Goal: Information Seeking & Learning: Learn about a topic

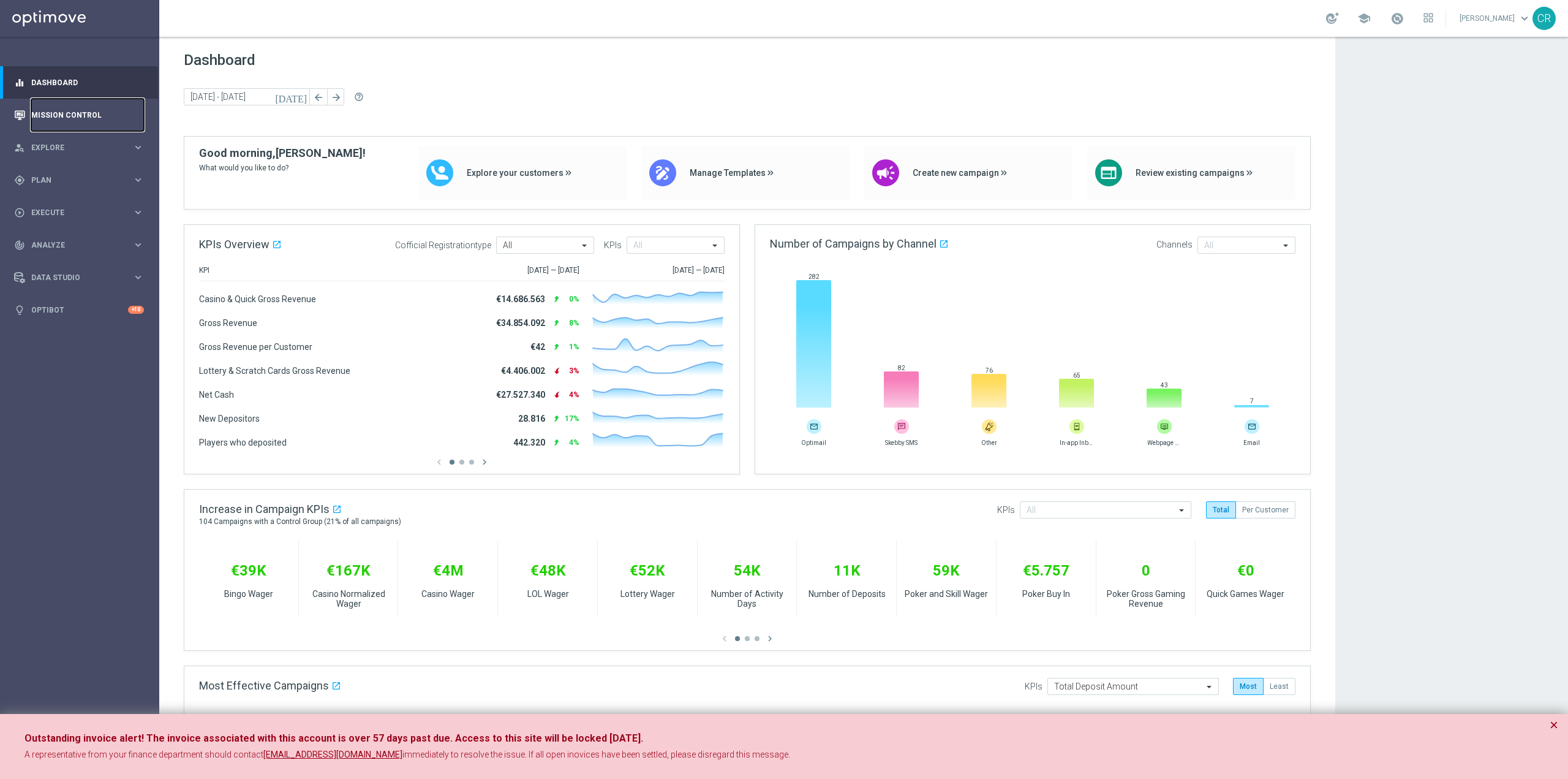
click at [56, 125] on link "Mission Control" at bounding box center [87, 115] width 113 height 33
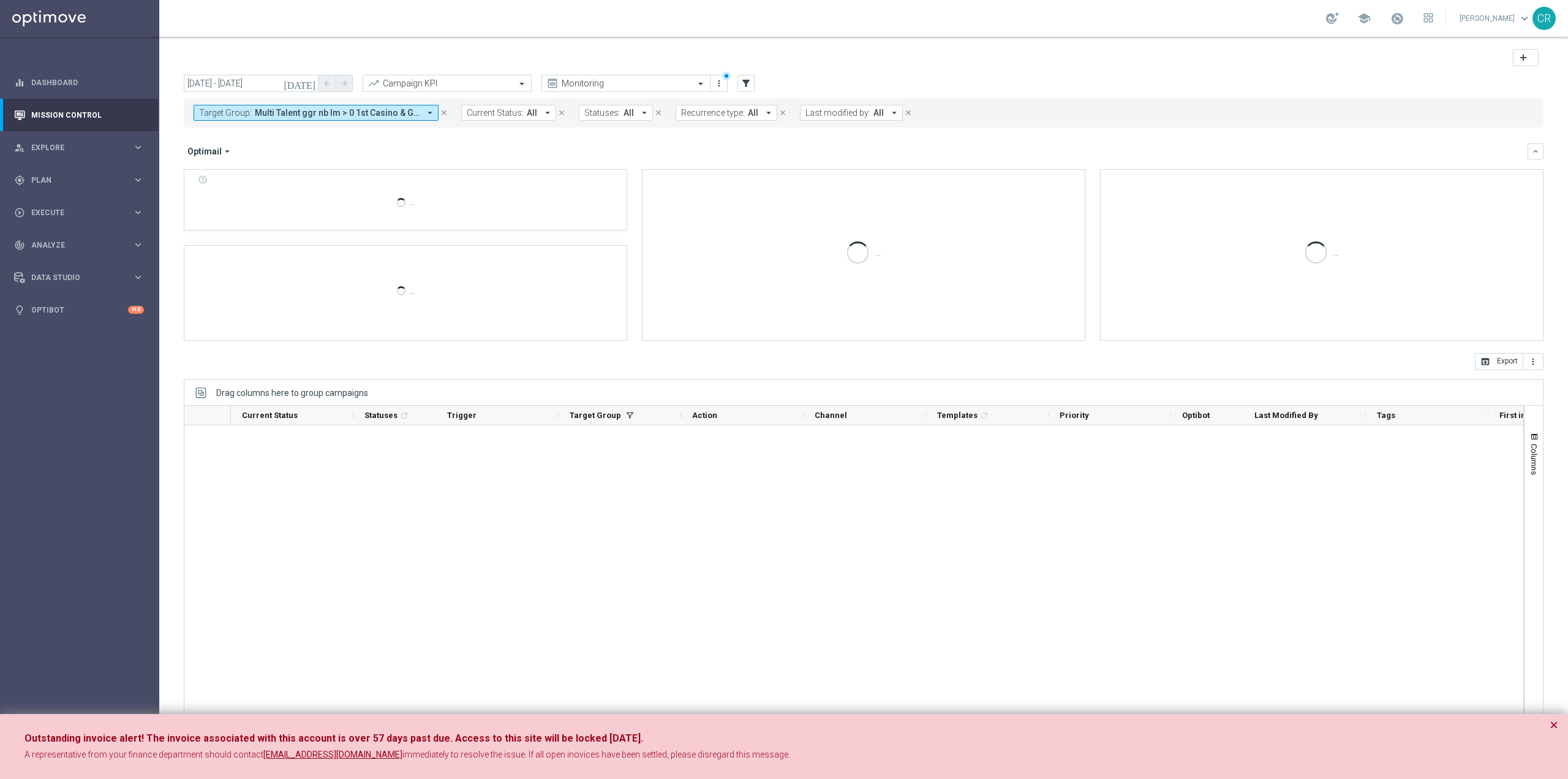
click at [1553, 719] on button "×" at bounding box center [1554, 725] width 9 height 15
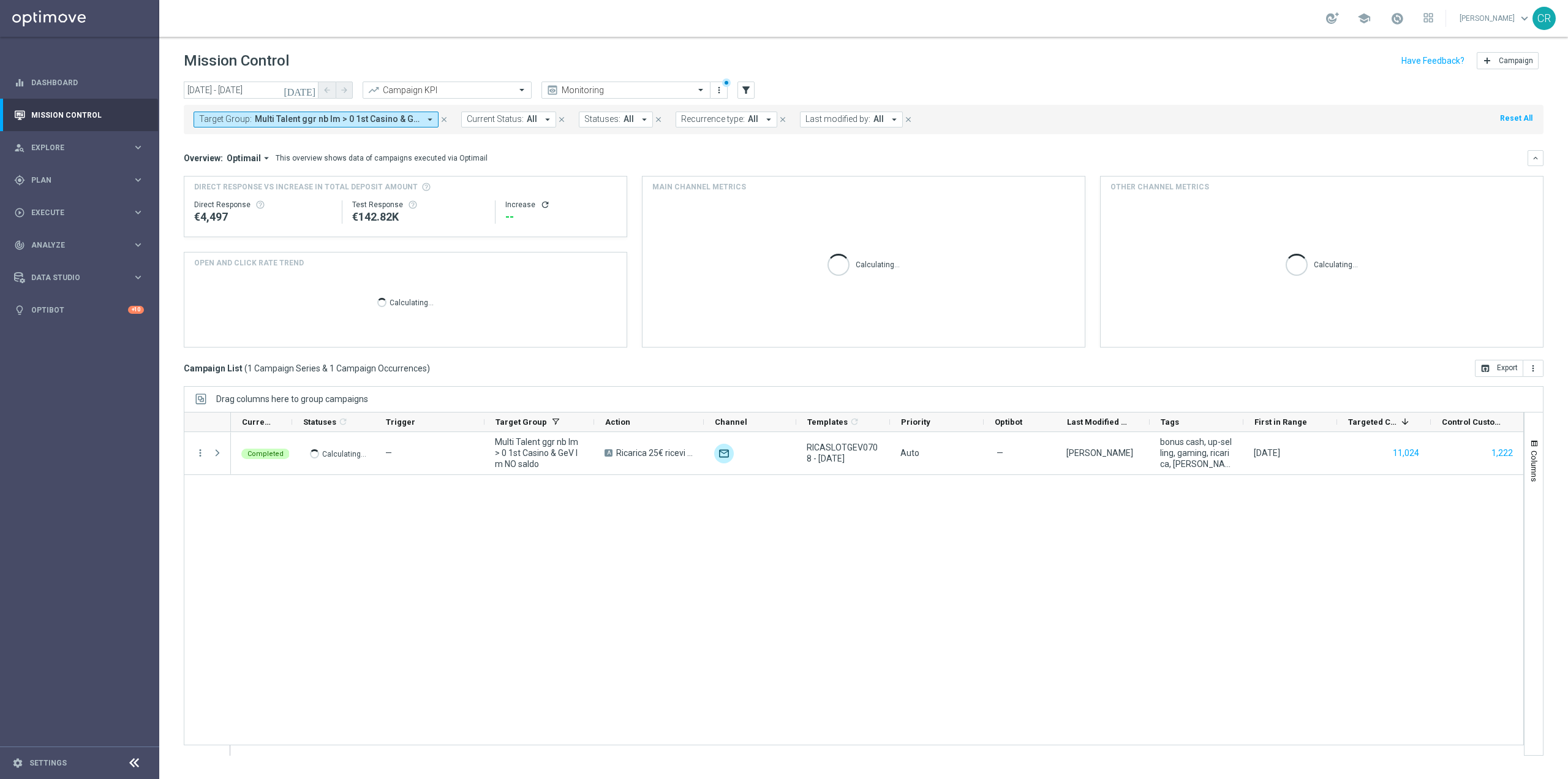
click at [445, 118] on icon "close" at bounding box center [444, 120] width 9 height 9
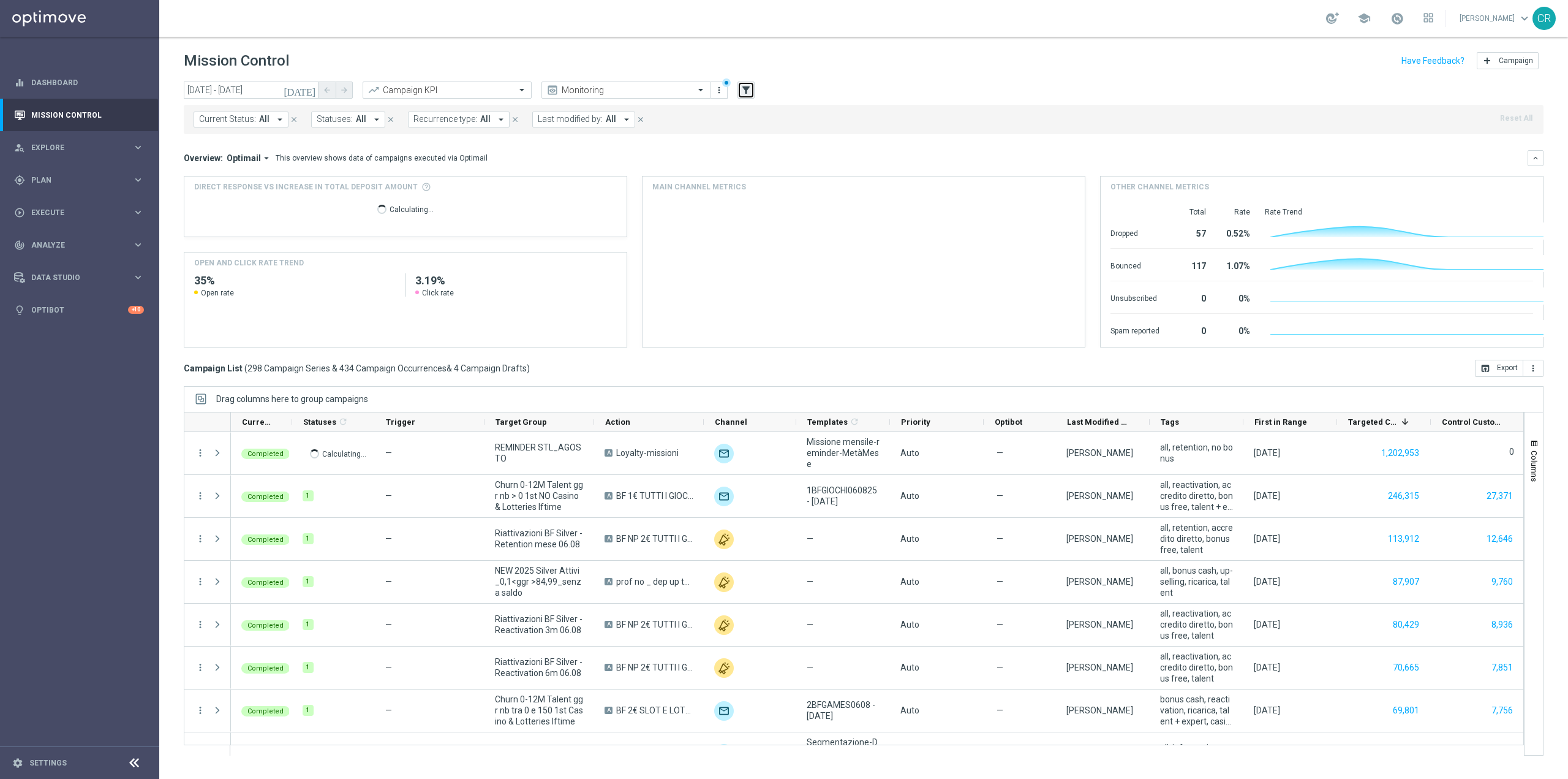
click at [748, 85] on icon "filter_alt" at bounding box center [746, 90] width 11 height 11
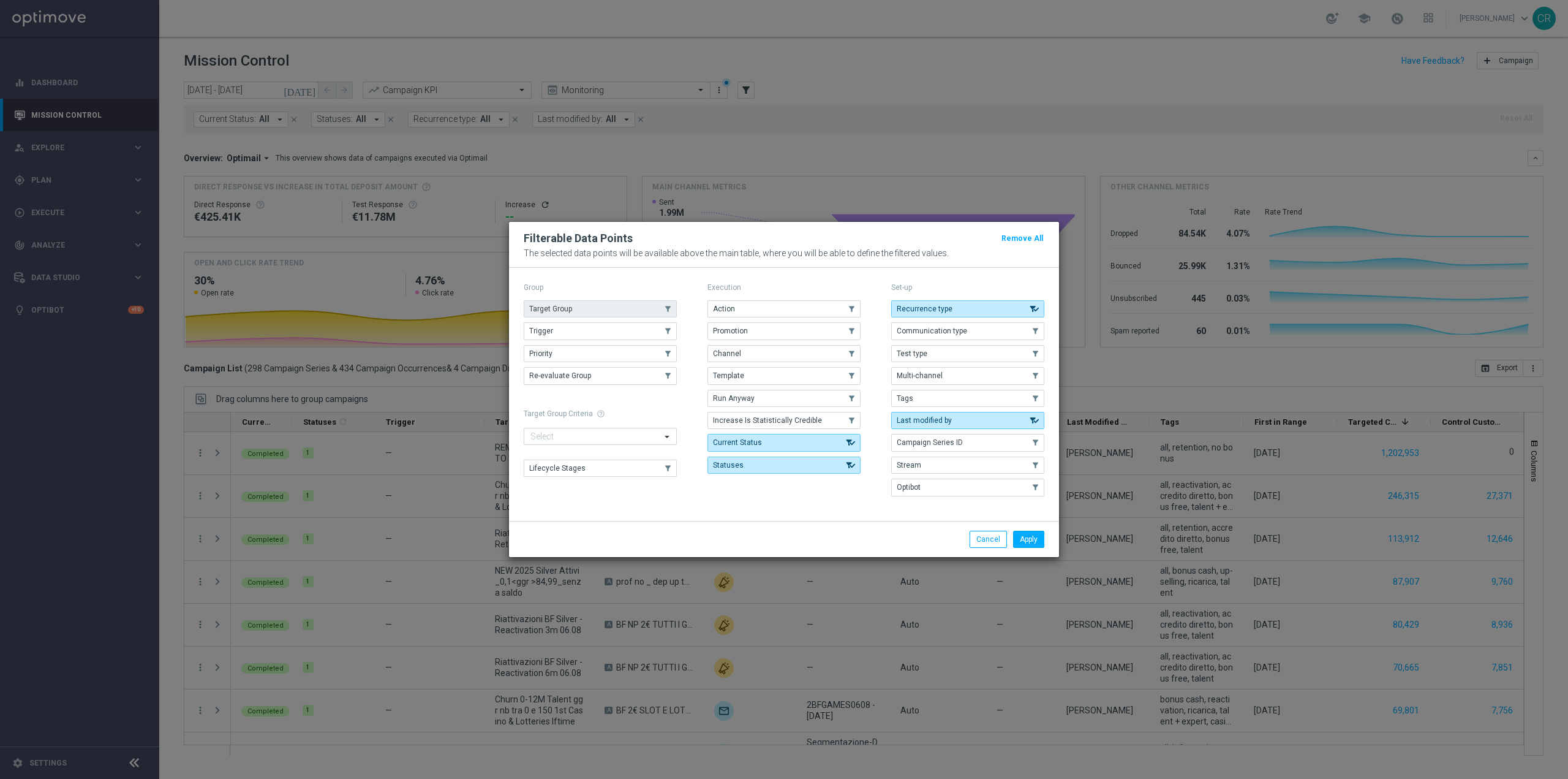
click at [598, 310] on button "Target Group" at bounding box center [600, 308] width 153 height 17
click at [1026, 543] on button "Apply" at bounding box center [1029, 539] width 31 height 17
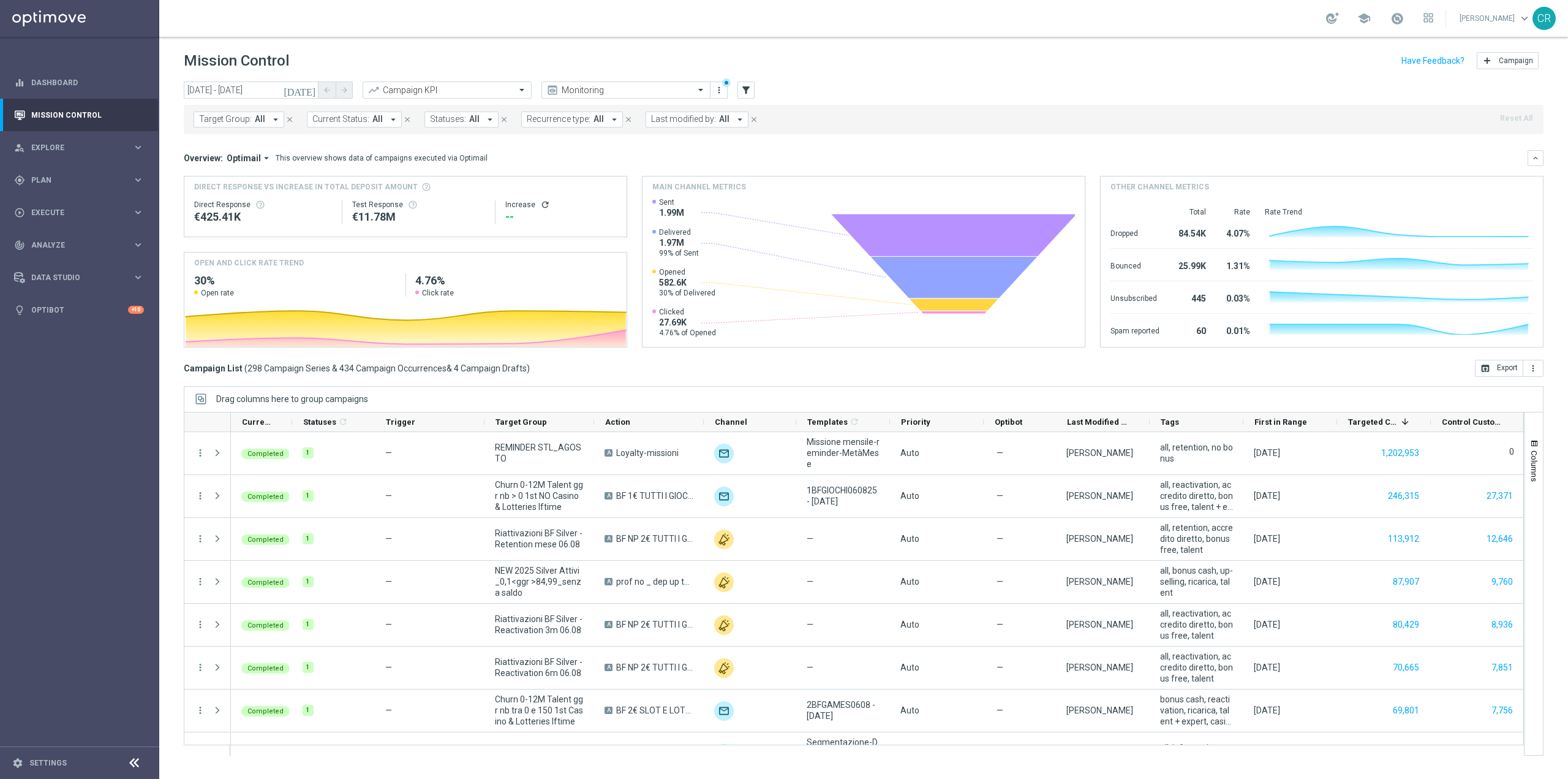
click at [307, 90] on icon "[DATE]" at bounding box center [300, 90] width 33 height 11
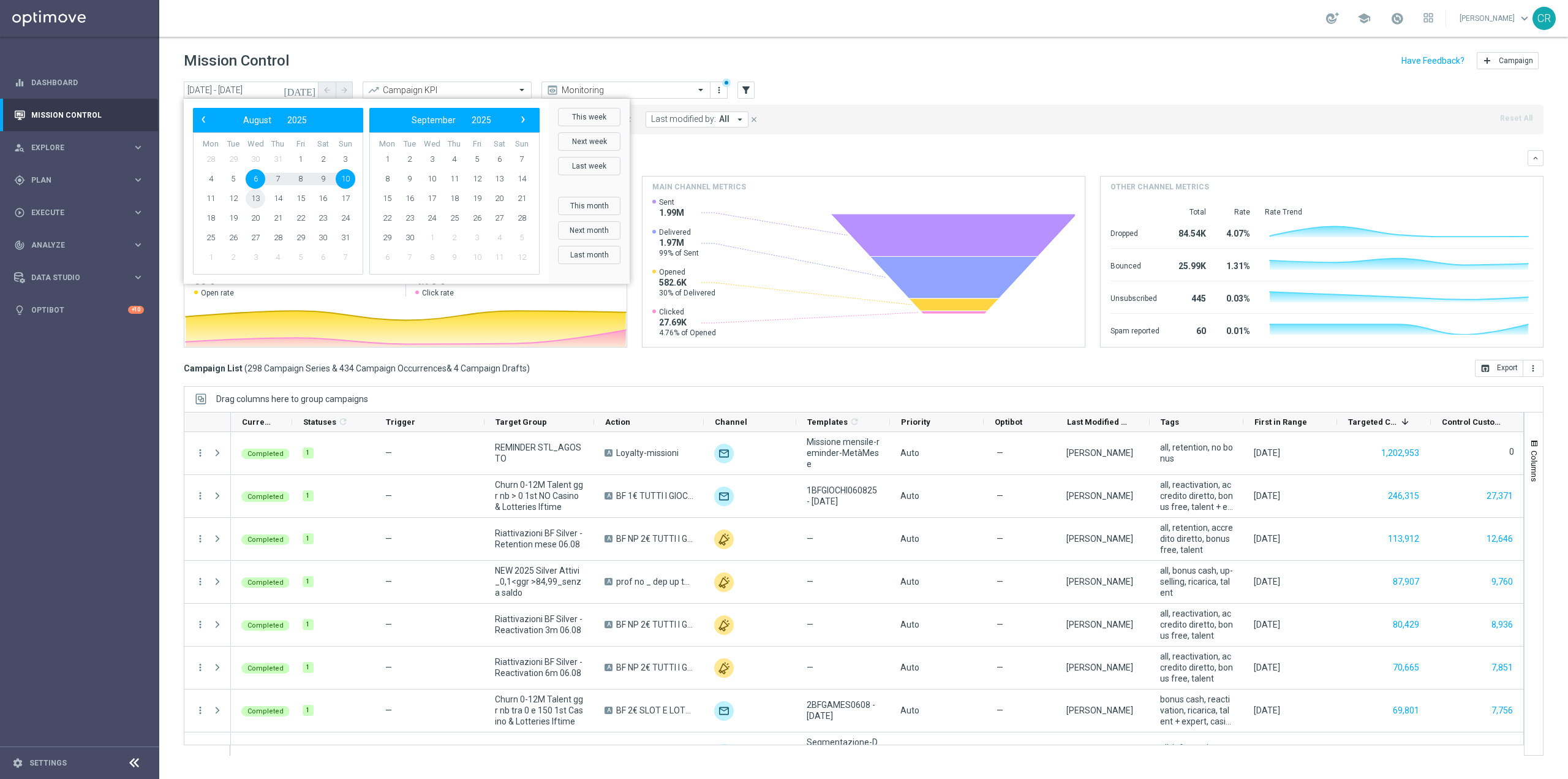
click at [253, 201] on span "13" at bounding box center [255, 198] width 20 height 20
click at [347, 201] on span "17" at bounding box center [345, 198] width 20 height 20
type input "[DATE] - [DATE]"
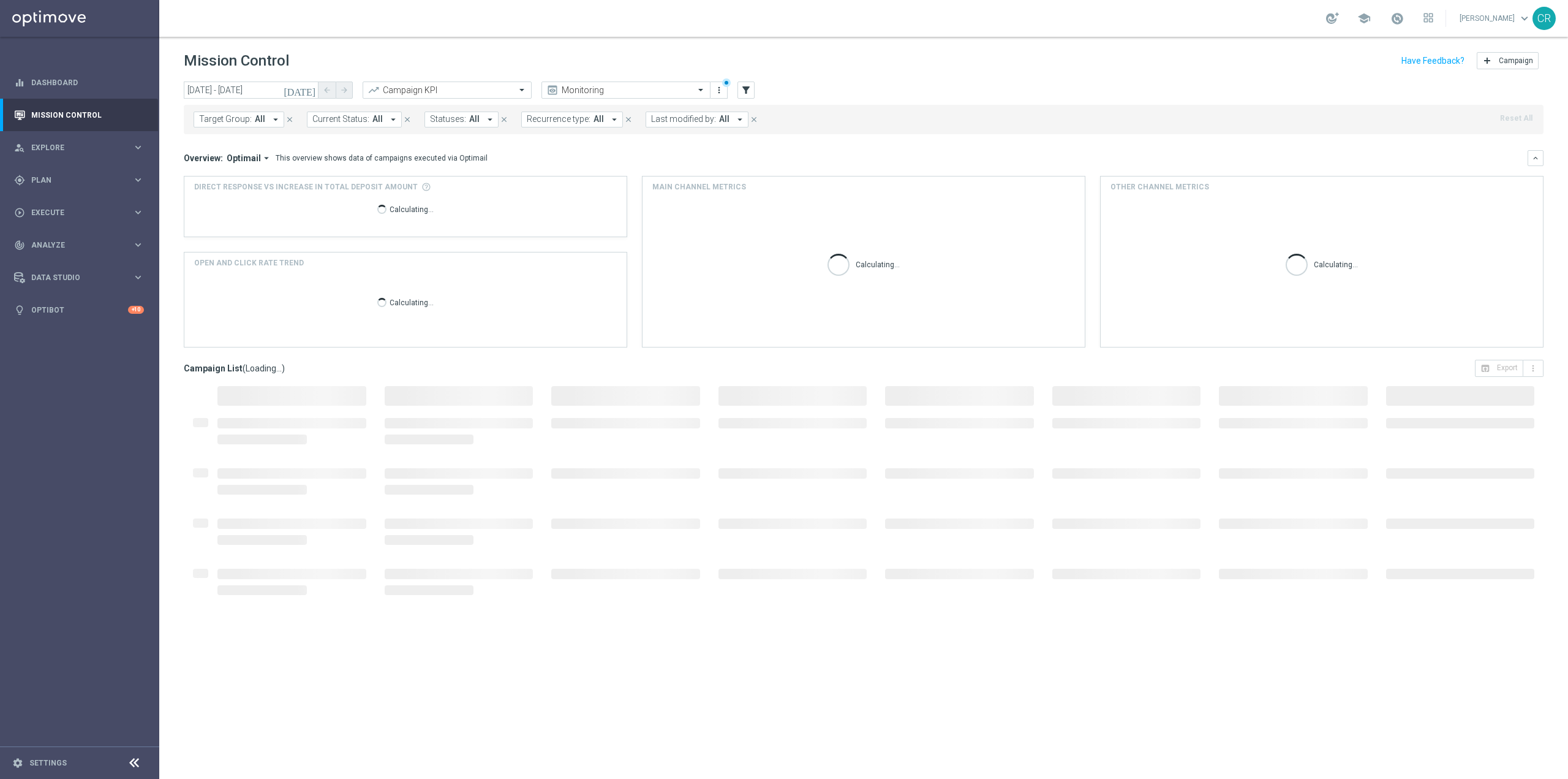
click at [235, 117] on span "Target Group:" at bounding box center [225, 119] width 53 height 11
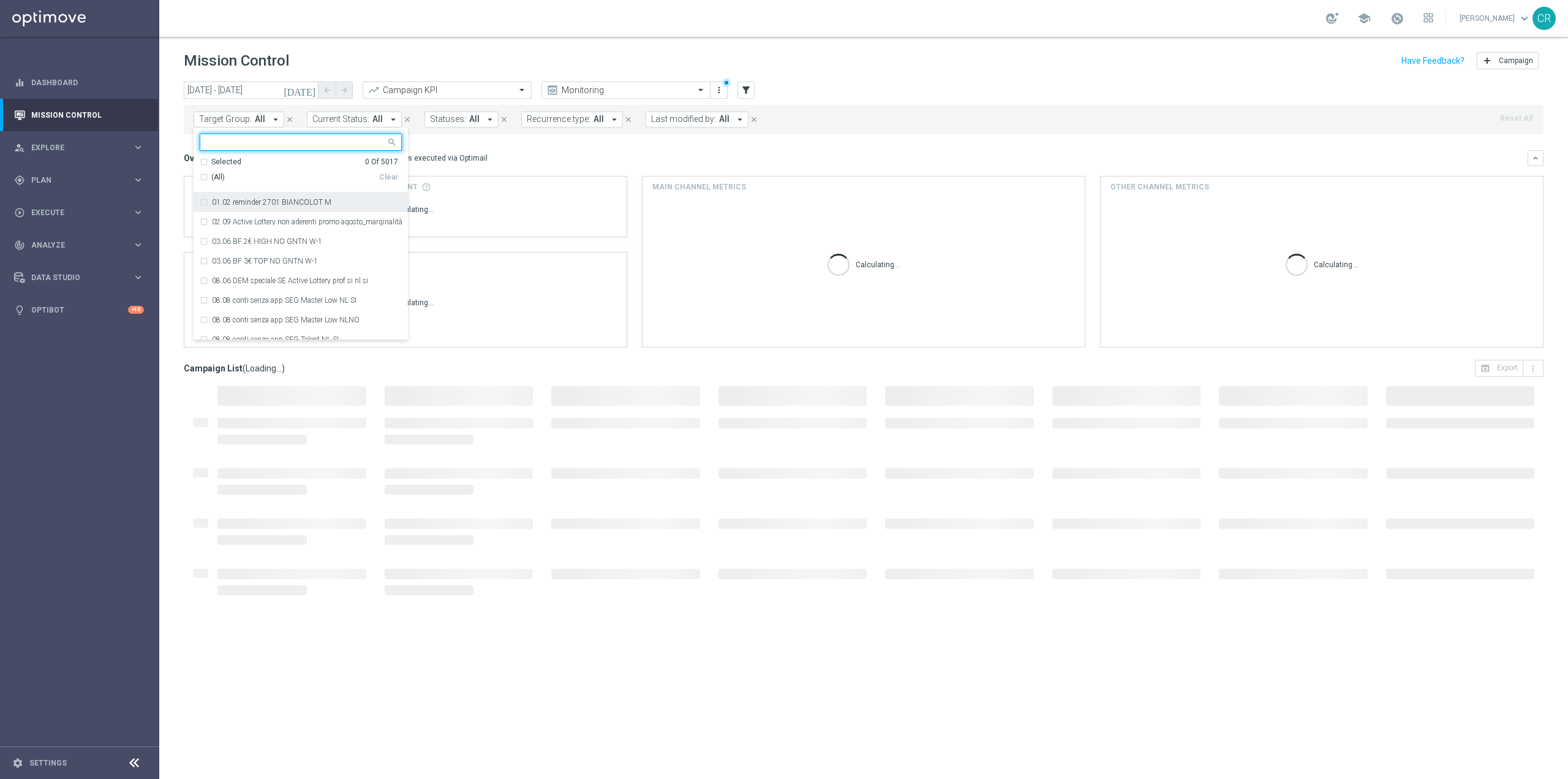
type input "Multi Talent ggr nb lm > 0 1st Sport saldo"
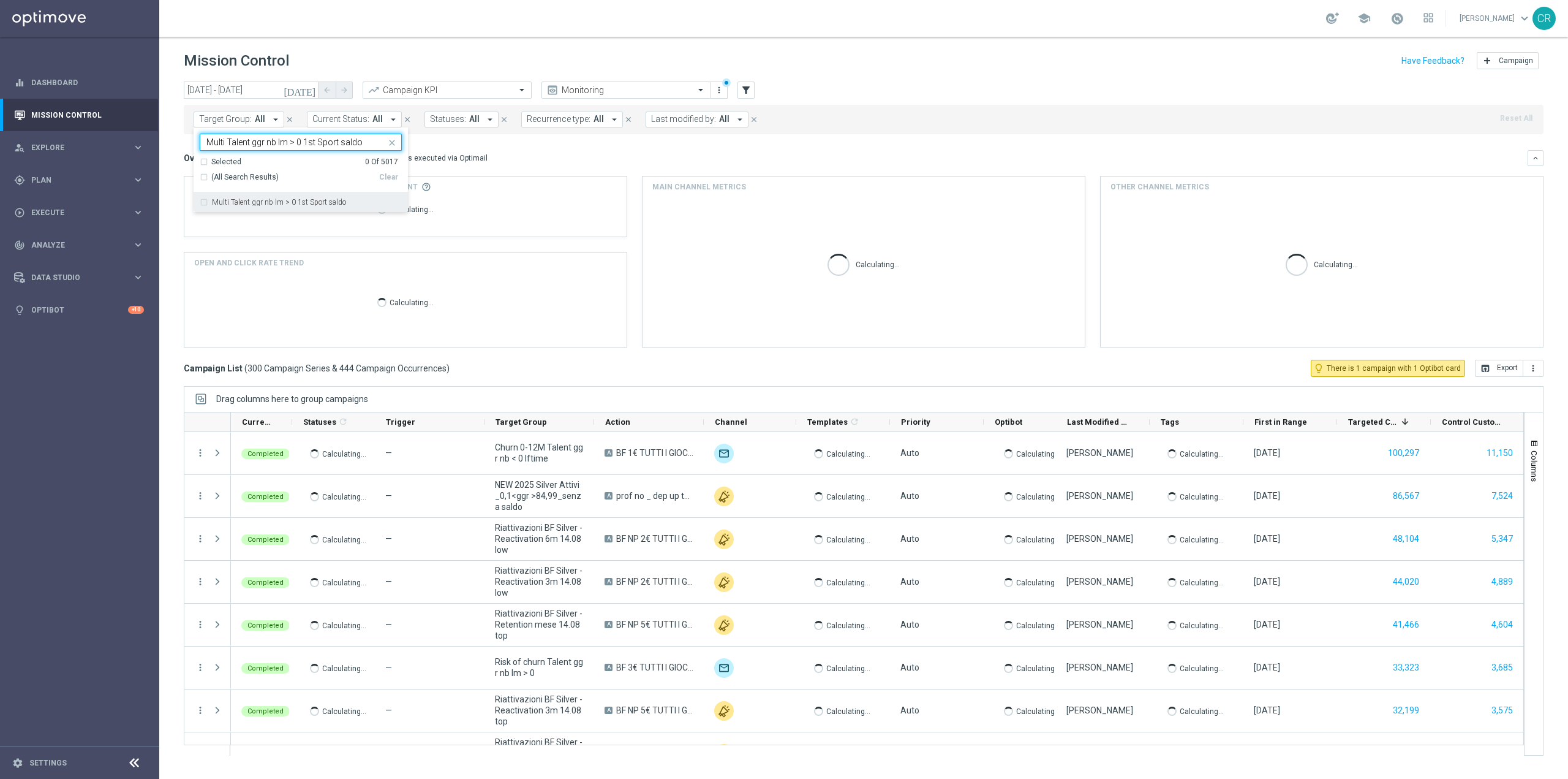
click at [274, 202] on label "Multi Talent ggr nb lm > 0 1st Sport saldo" at bounding box center [279, 202] width 134 height 7
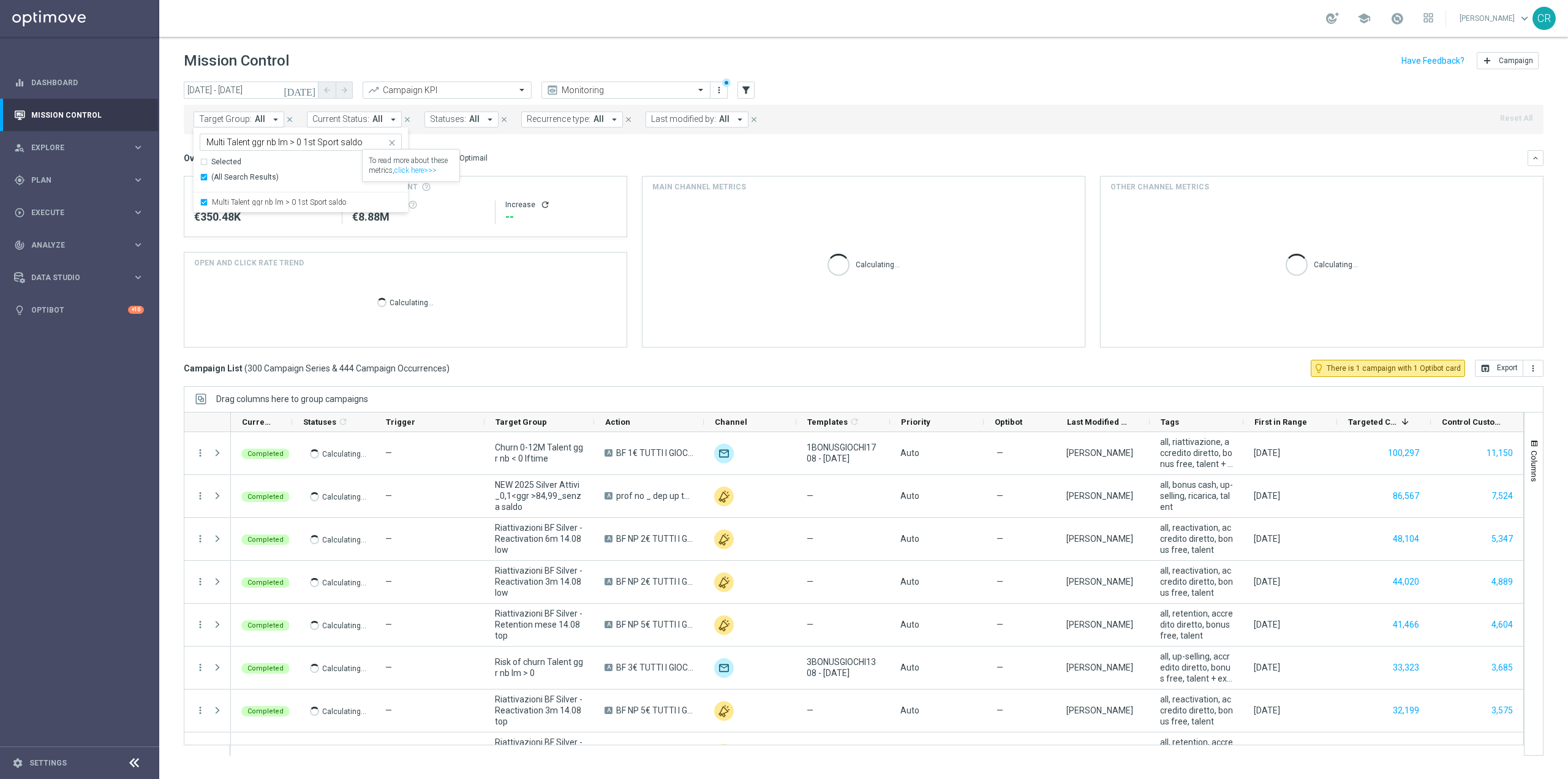
click at [535, 160] on div "Overview: Optimail arrow_drop_down This overview shows data of campaigns execut…" at bounding box center [856, 159] width 1344 height 11
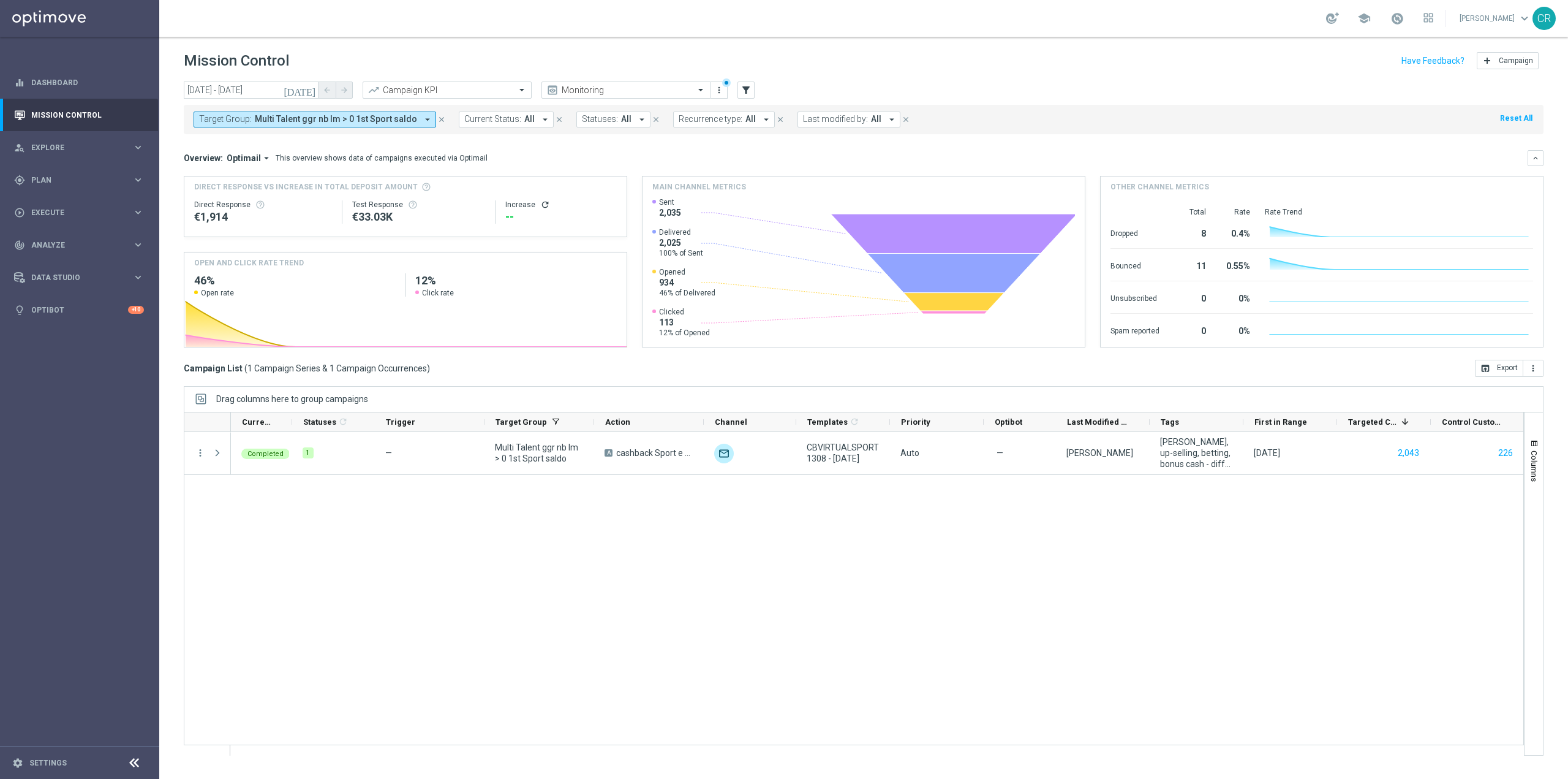
click at [834, 117] on span "Last modified by:" at bounding box center [836, 119] width 65 height 11
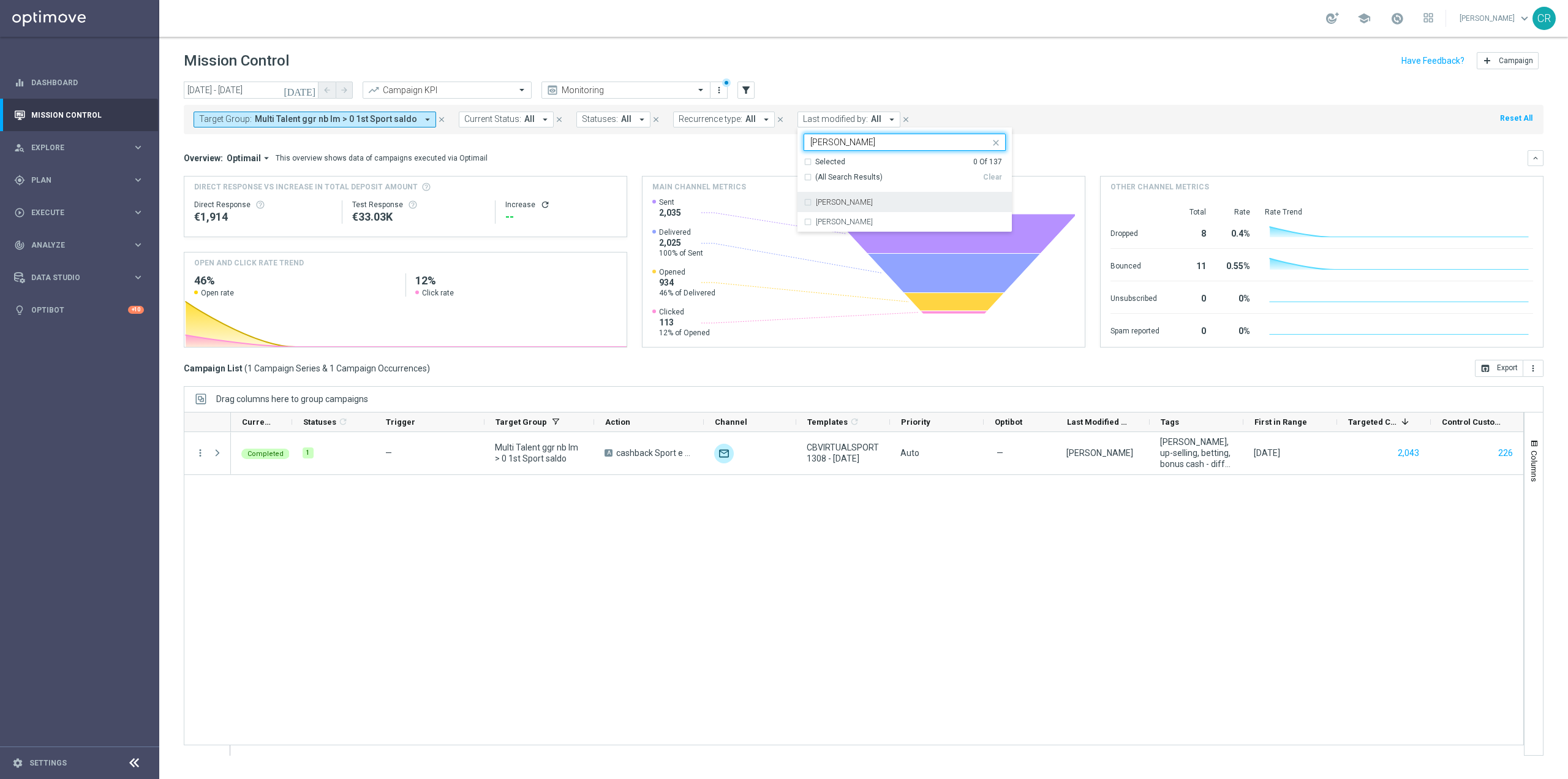
click at [841, 209] on div "[PERSON_NAME]" at bounding box center [905, 202] width 202 height 20
click at [804, 220] on div "[PERSON_NAME]" at bounding box center [905, 222] width 202 height 20
click at [838, 141] on input "[PERSON_NAME]" at bounding box center [900, 142] width 180 height 11
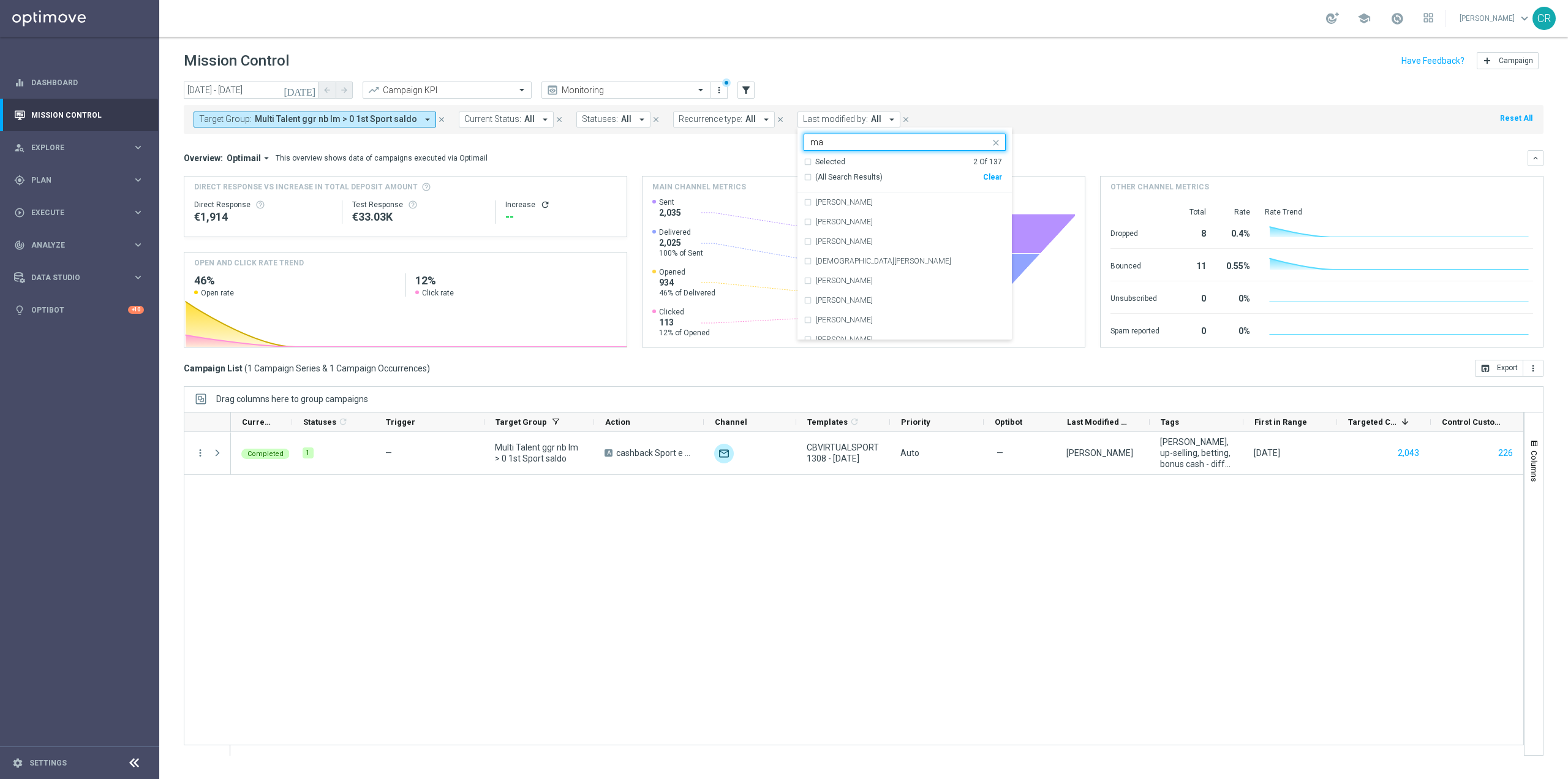
type input "m"
click at [849, 222] on label "[PERSON_NAME]" at bounding box center [845, 221] width 57 height 7
click at [874, 145] on input "[PERSON_NAME]" at bounding box center [900, 142] width 180 height 11
type input "f"
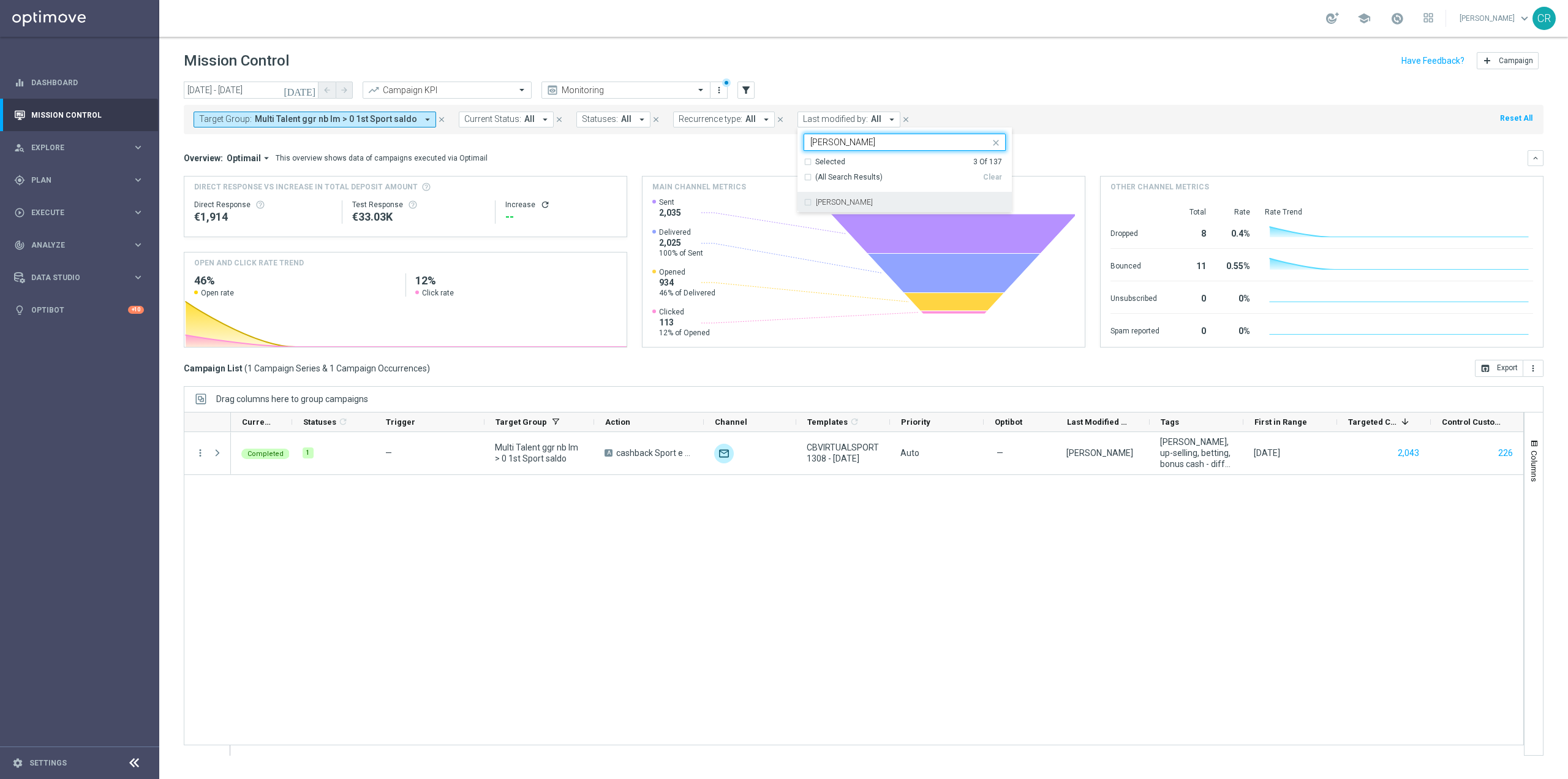
click at [858, 202] on label "[PERSON_NAME]" at bounding box center [845, 202] width 57 height 7
type input "[PERSON_NAME]"
click at [1068, 123] on div "Target Group: Multi Talent ggr nb lm > 0 1st Sport saldo arrow_drop_down close …" at bounding box center [863, 120] width 1360 height 29
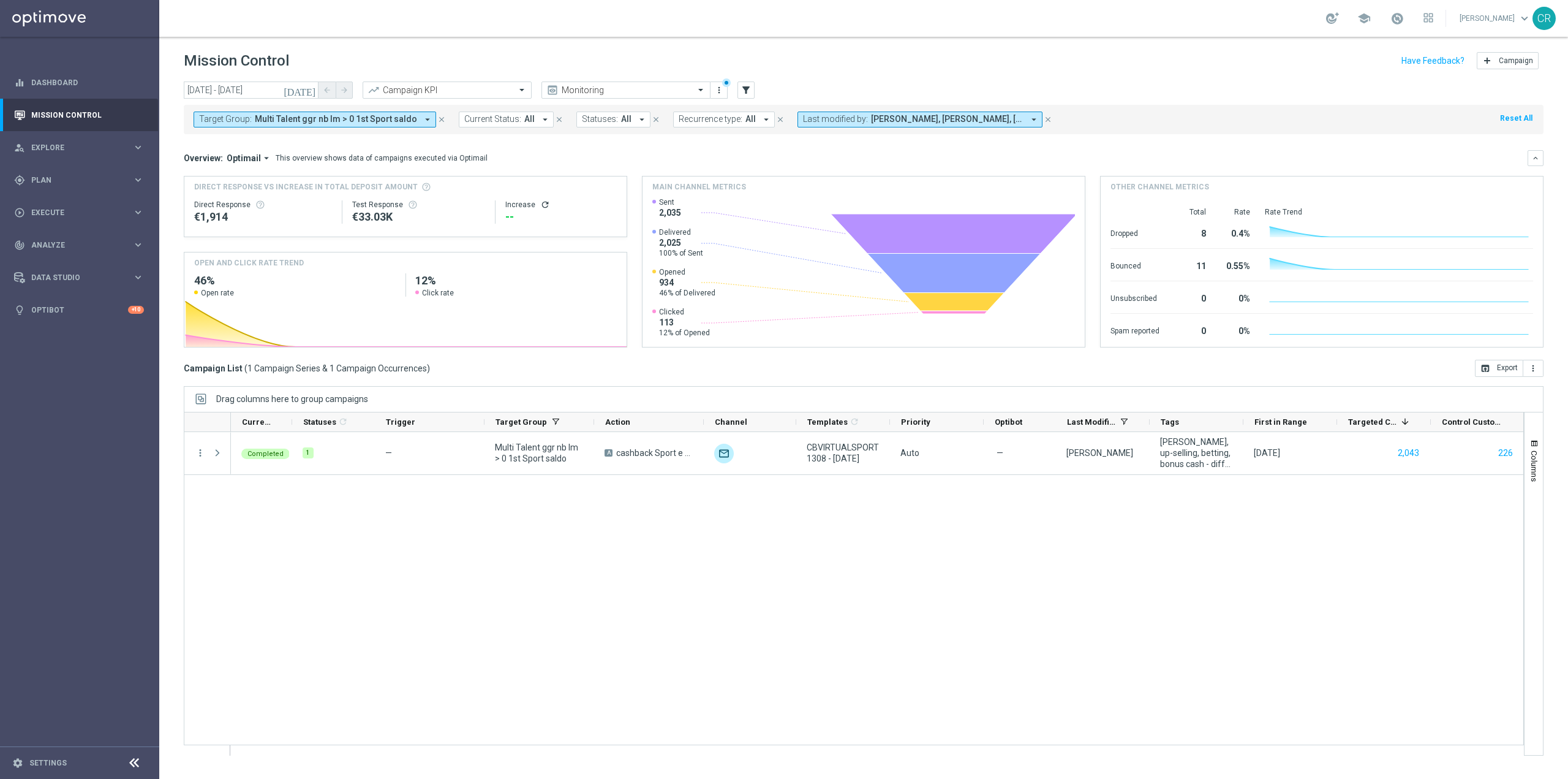
click at [1028, 118] on icon "arrow_drop_down" at bounding box center [1034, 120] width 11 height 11
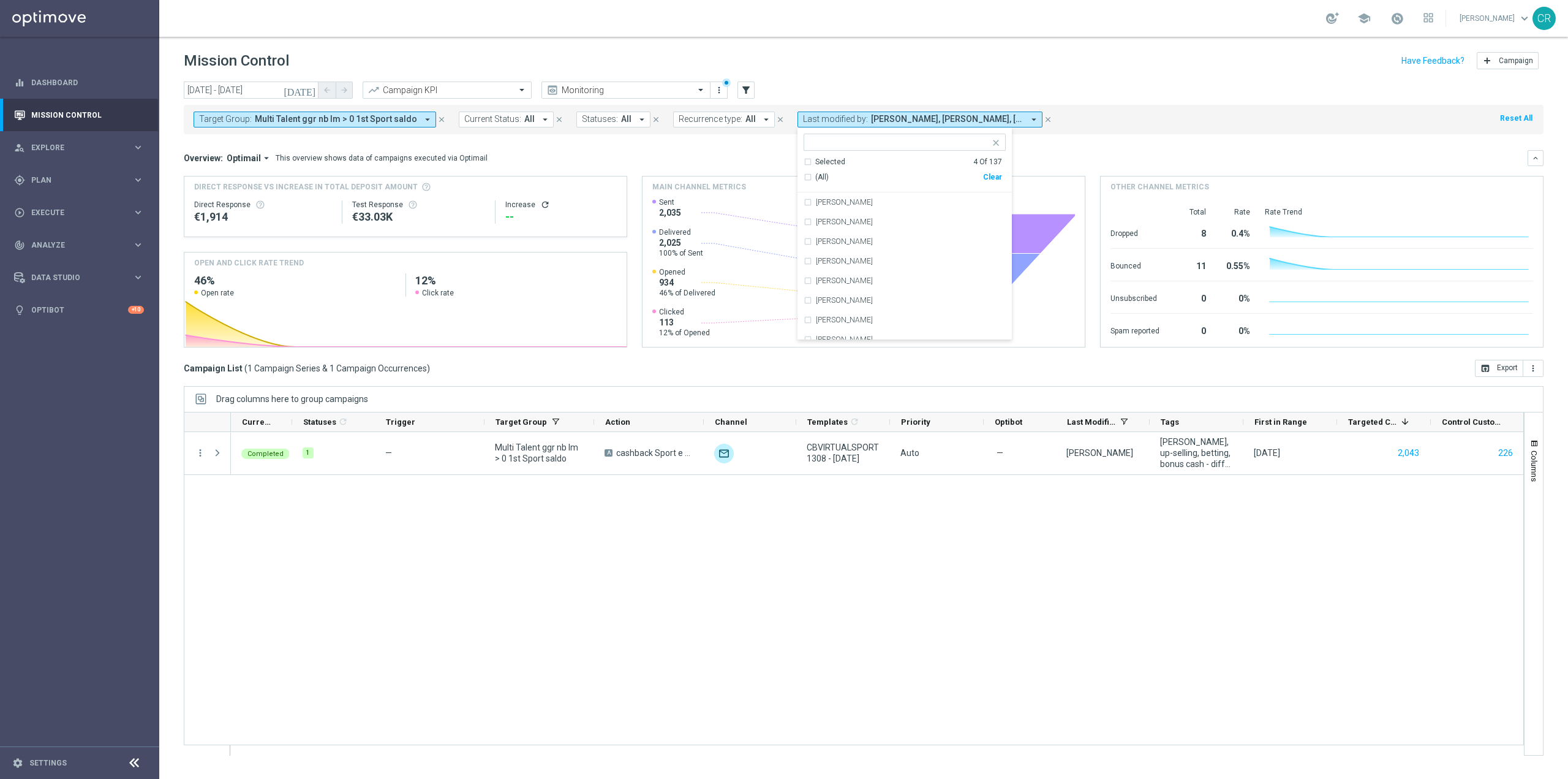
click at [1126, 132] on div "Target Group: Multi Talent ggr nb lm > 0 1st Sport saldo arrow_drop_down close …" at bounding box center [863, 120] width 1360 height 29
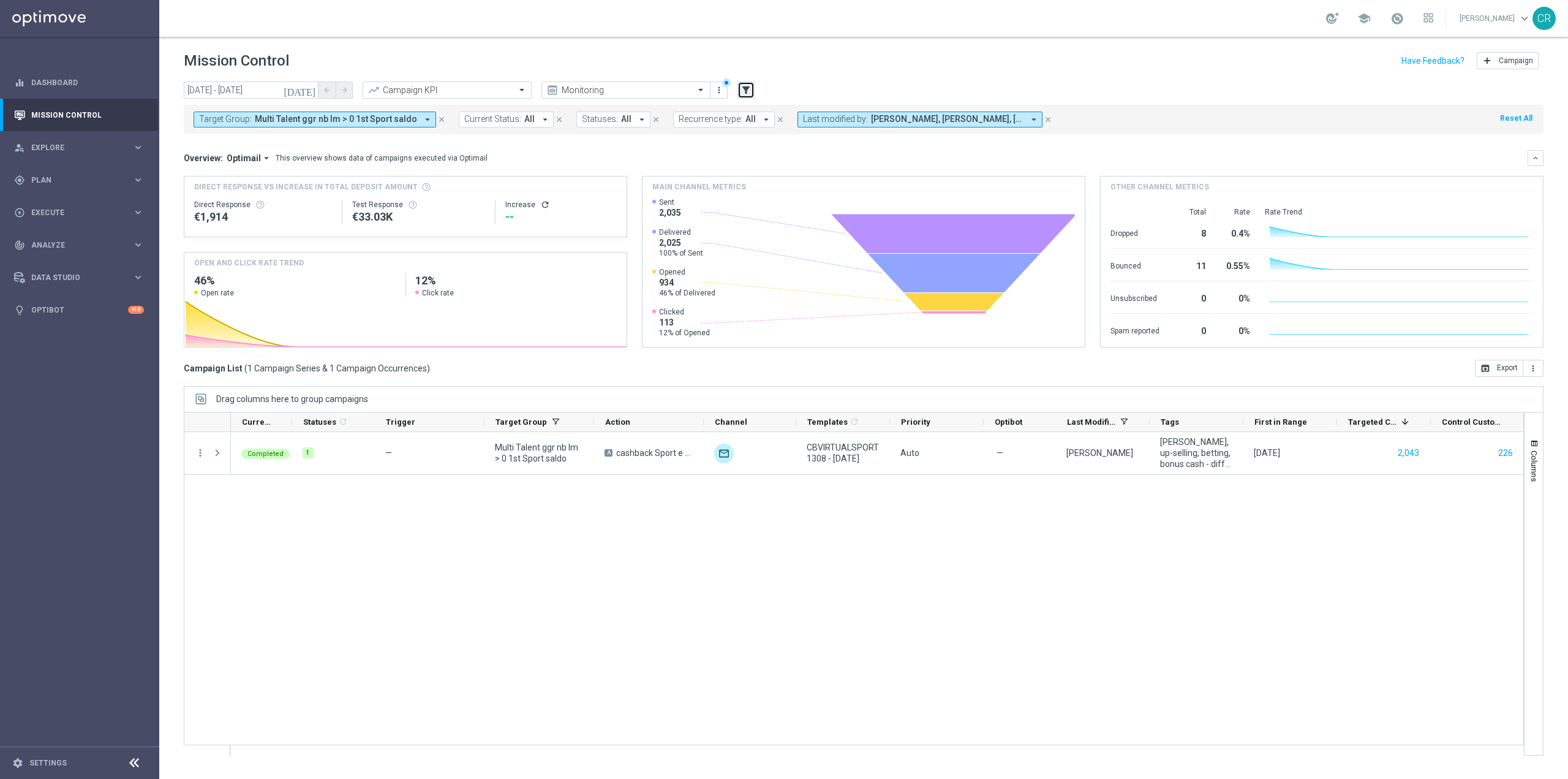
click at [748, 89] on icon "filter_alt" at bounding box center [746, 90] width 11 height 11
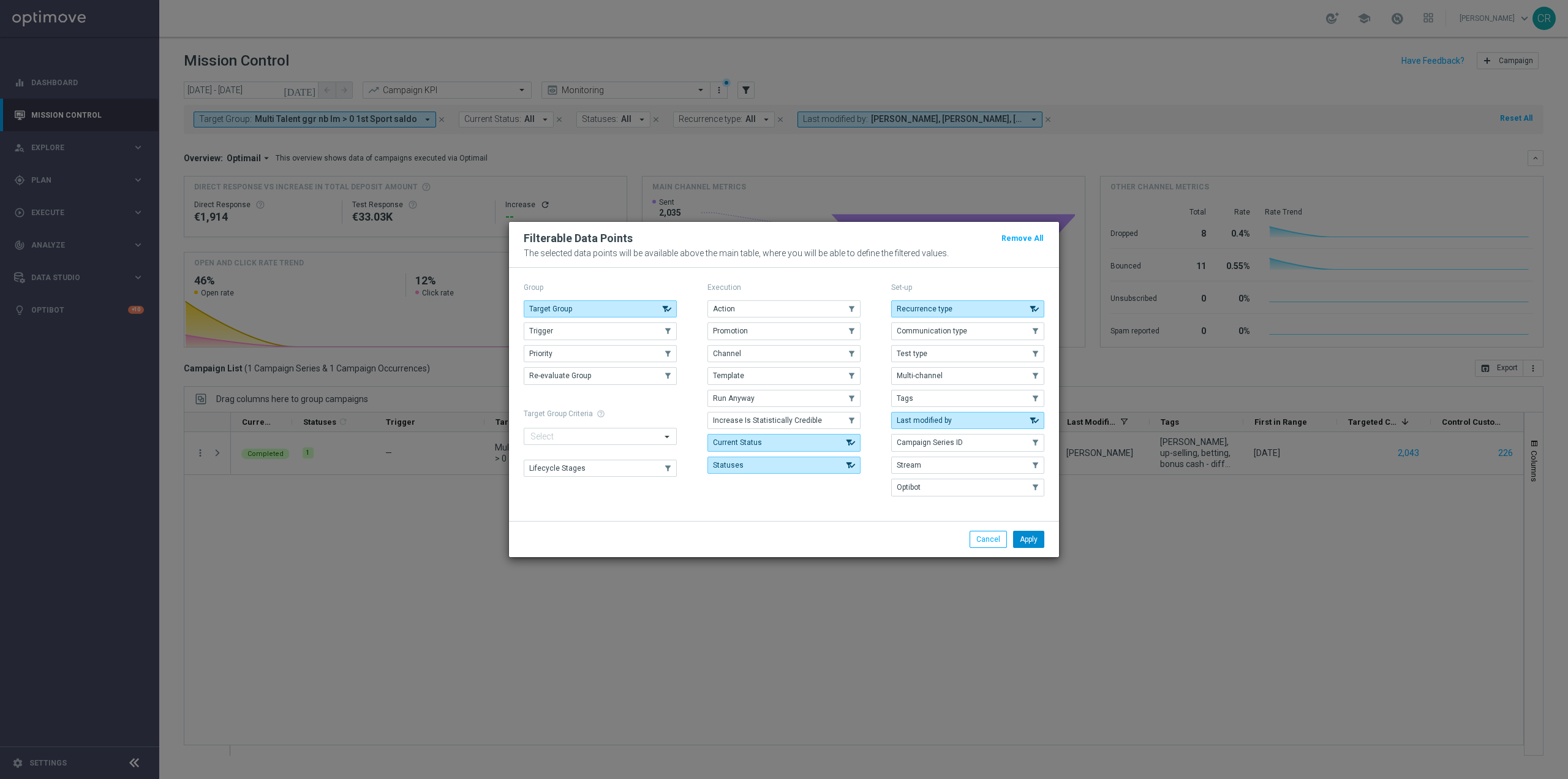
click at [1031, 540] on button "Apply" at bounding box center [1029, 539] width 31 height 17
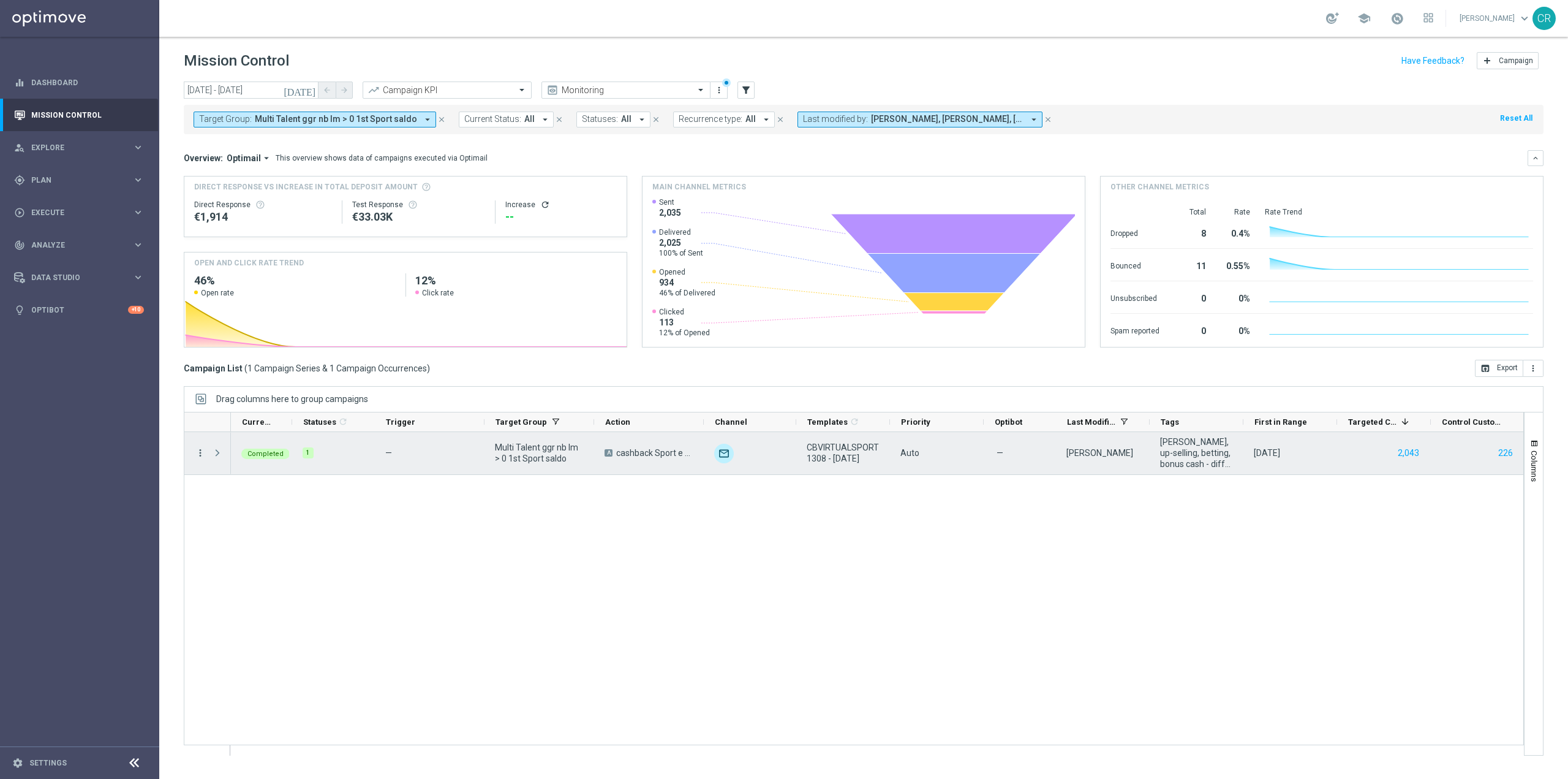
click at [198, 450] on icon "more_vert" at bounding box center [201, 453] width 11 height 11
click at [248, 524] on div "bar_chart Go to Campaign Analysis" at bounding box center [275, 529] width 138 height 17
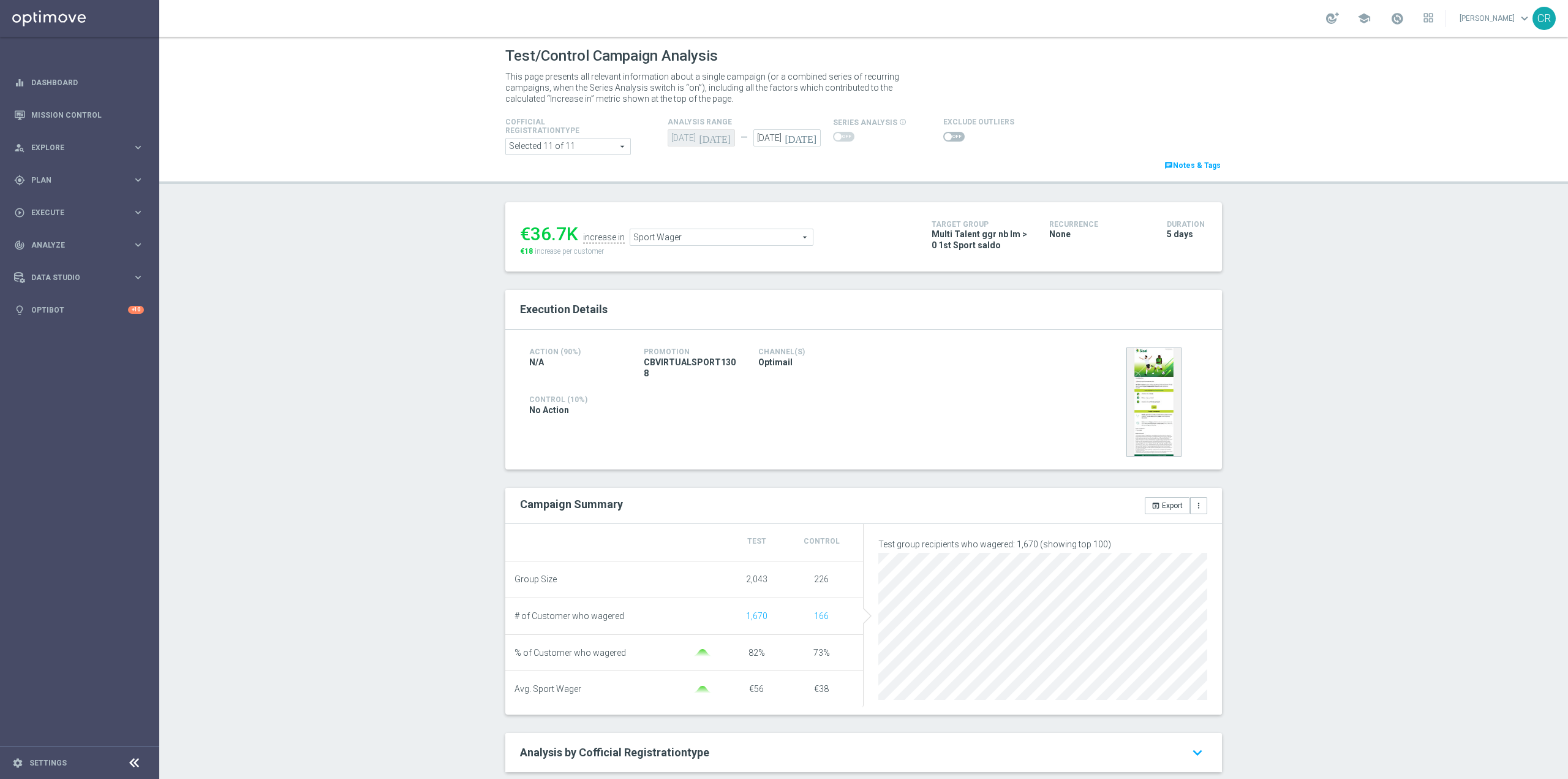
click at [692, 361] on span "CBVIRTUALSPORT1308" at bounding box center [692, 368] width 96 height 22
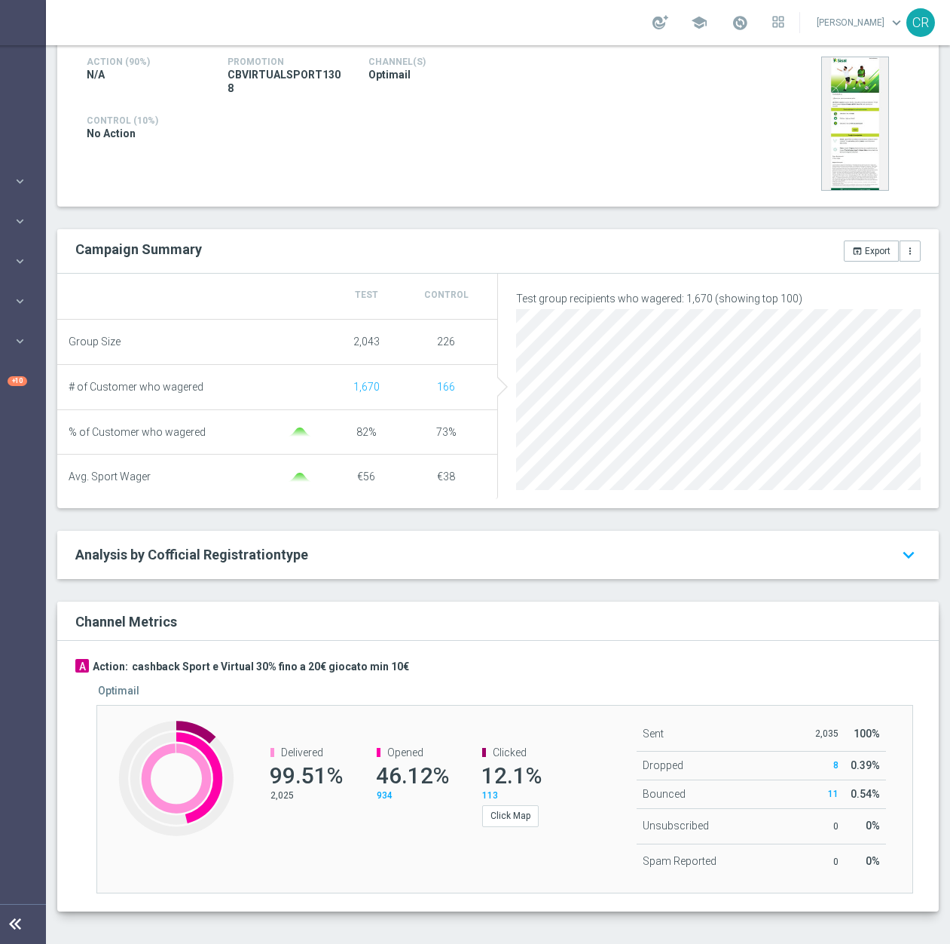
scroll to position [145, 0]
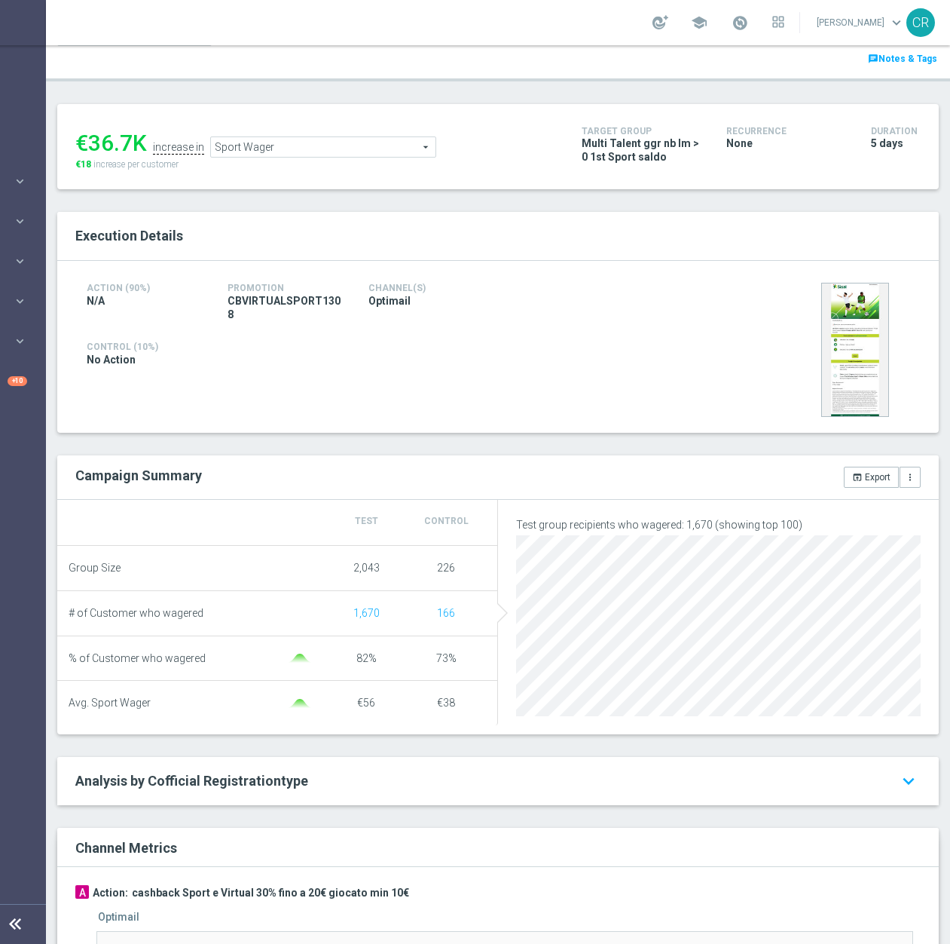
click at [384, 139] on span "Sport Wager" at bounding box center [323, 147] width 225 height 20
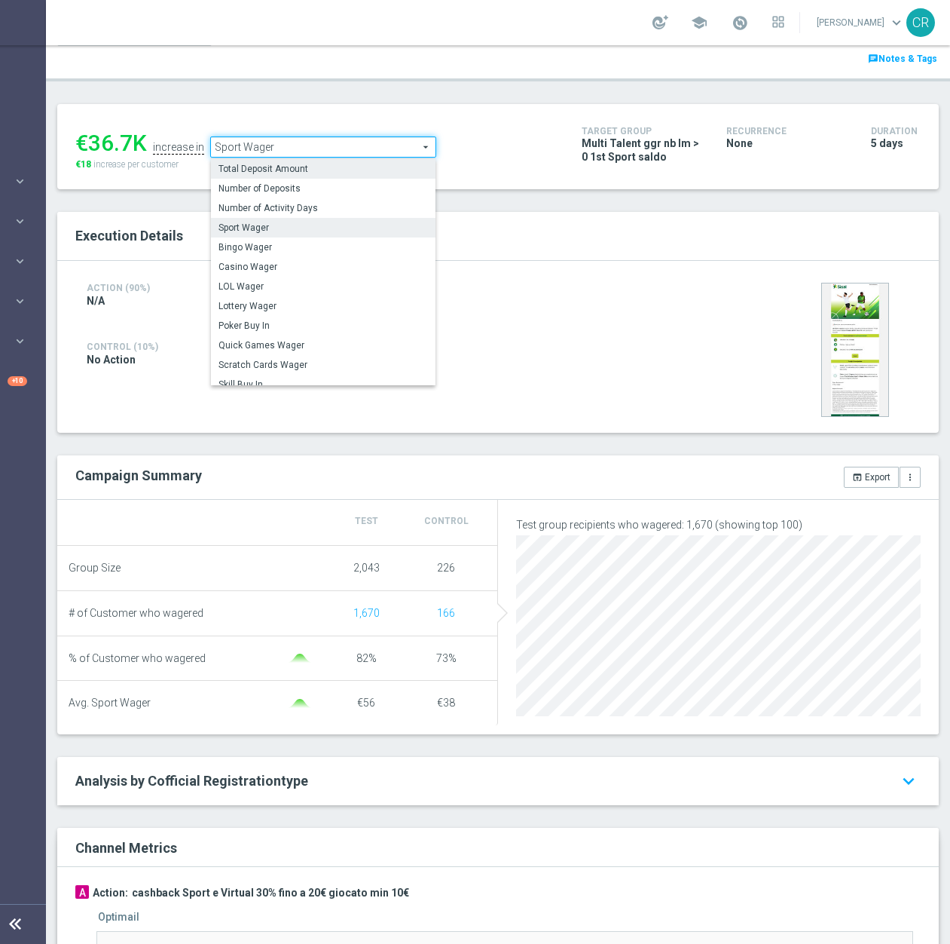
click at [312, 163] on span "Total Deposit Amount" at bounding box center [324, 169] width 210 height 12
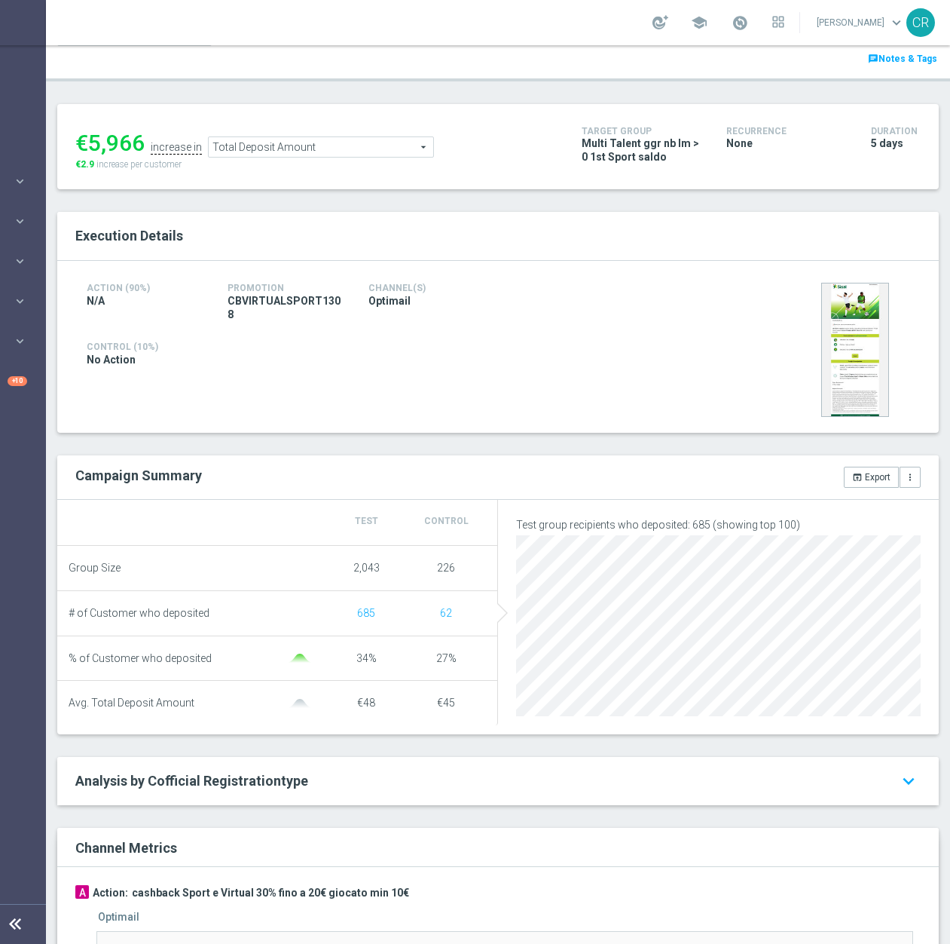
click at [385, 137] on span "Total Deposit Amount" at bounding box center [321, 147] width 225 height 20
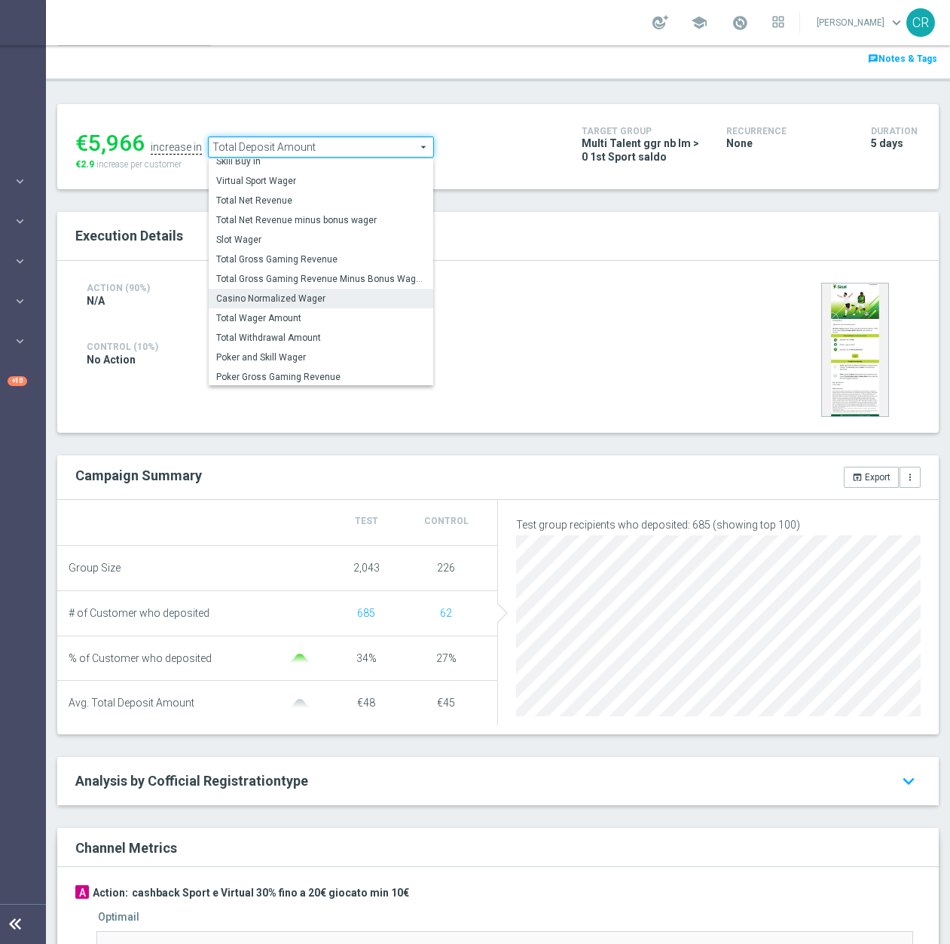
scroll to position [216, 0]
click at [330, 311] on span "Total Wager Amount" at bounding box center [321, 317] width 210 height 12
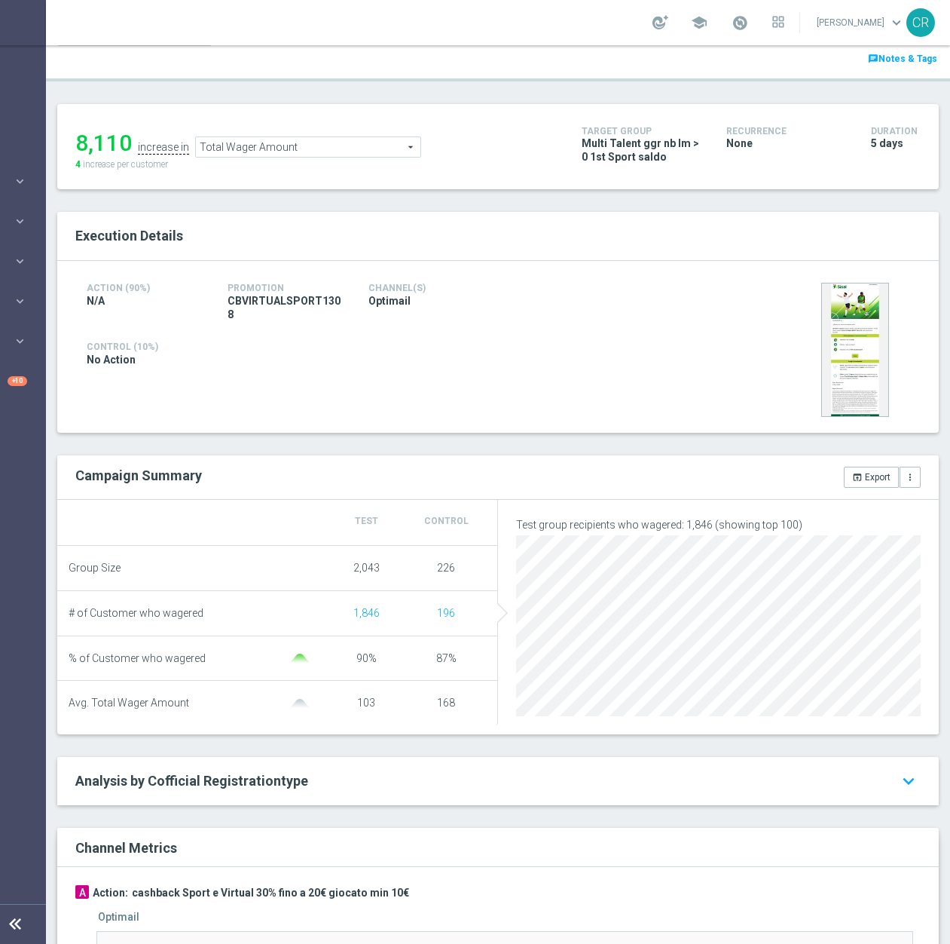
click at [358, 142] on span "Total Wager Amount" at bounding box center [308, 147] width 225 height 20
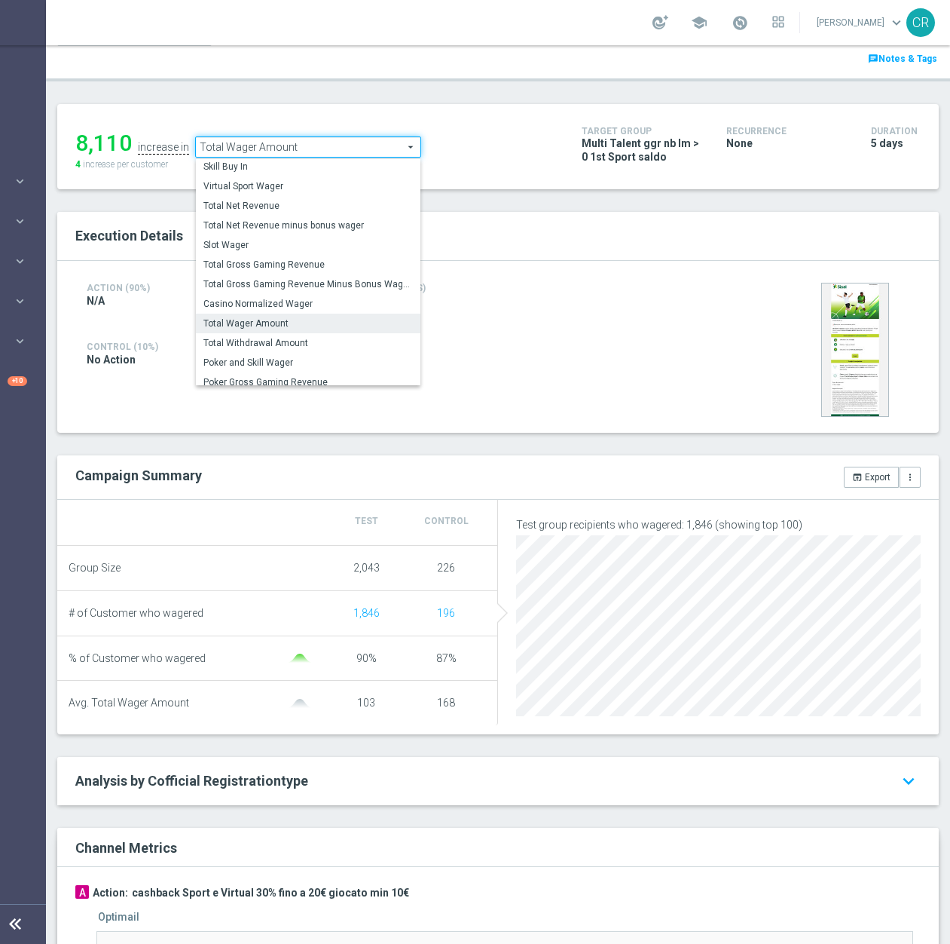
scroll to position [216, 0]
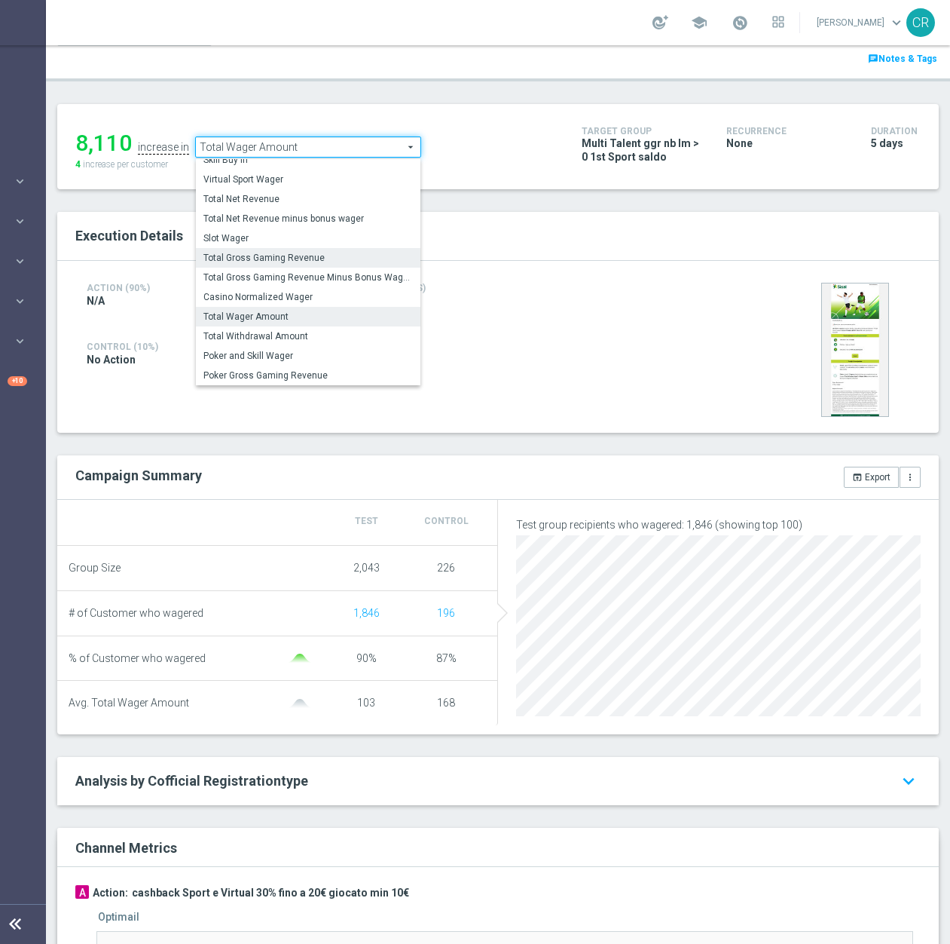
click at [328, 252] on span "Total Gross Gaming Revenue" at bounding box center [308, 258] width 210 height 12
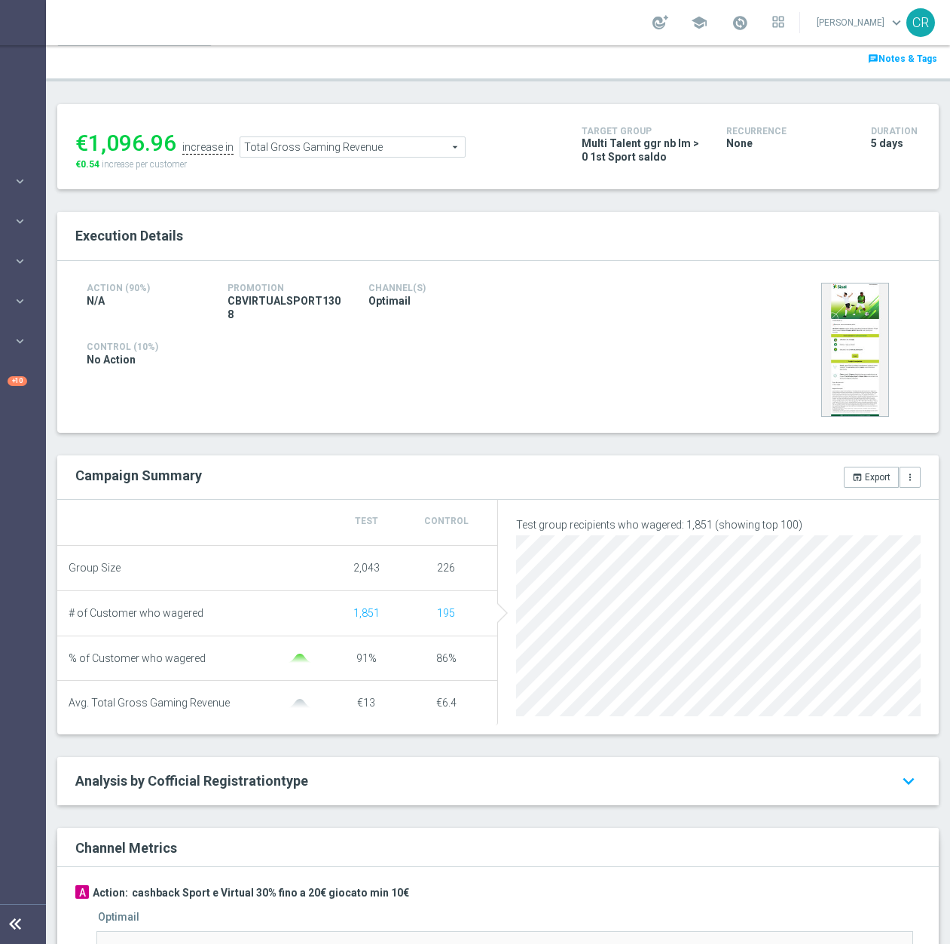
click at [407, 137] on span "Total Gross Gaming Revenue" at bounding box center [352, 147] width 225 height 20
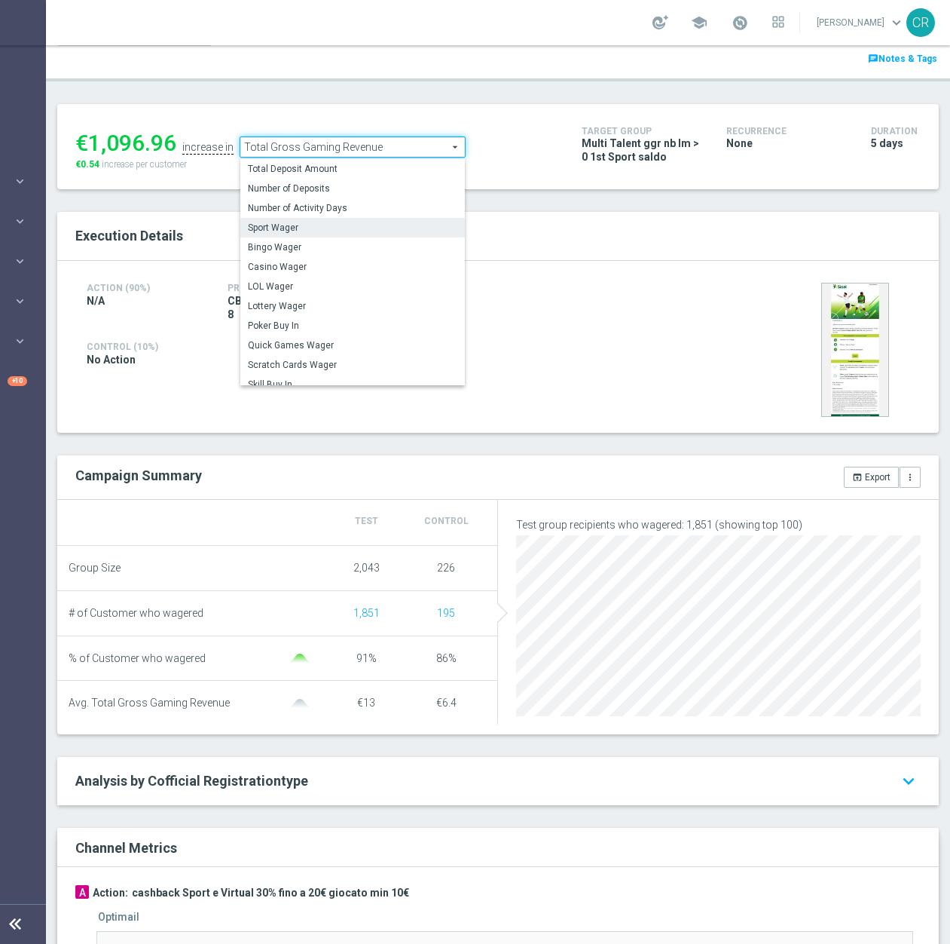
click at [347, 222] on span "Sport Wager" at bounding box center [353, 228] width 210 height 12
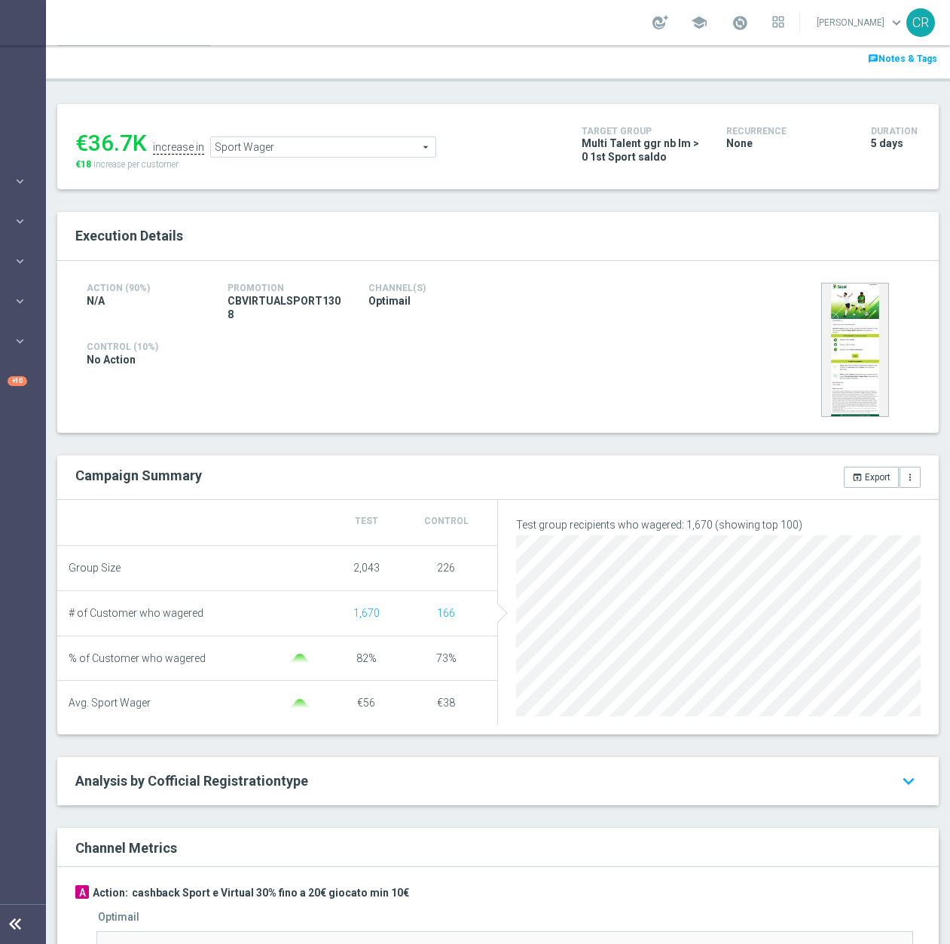
click at [375, 139] on span "Sport Wager" at bounding box center [323, 147] width 225 height 20
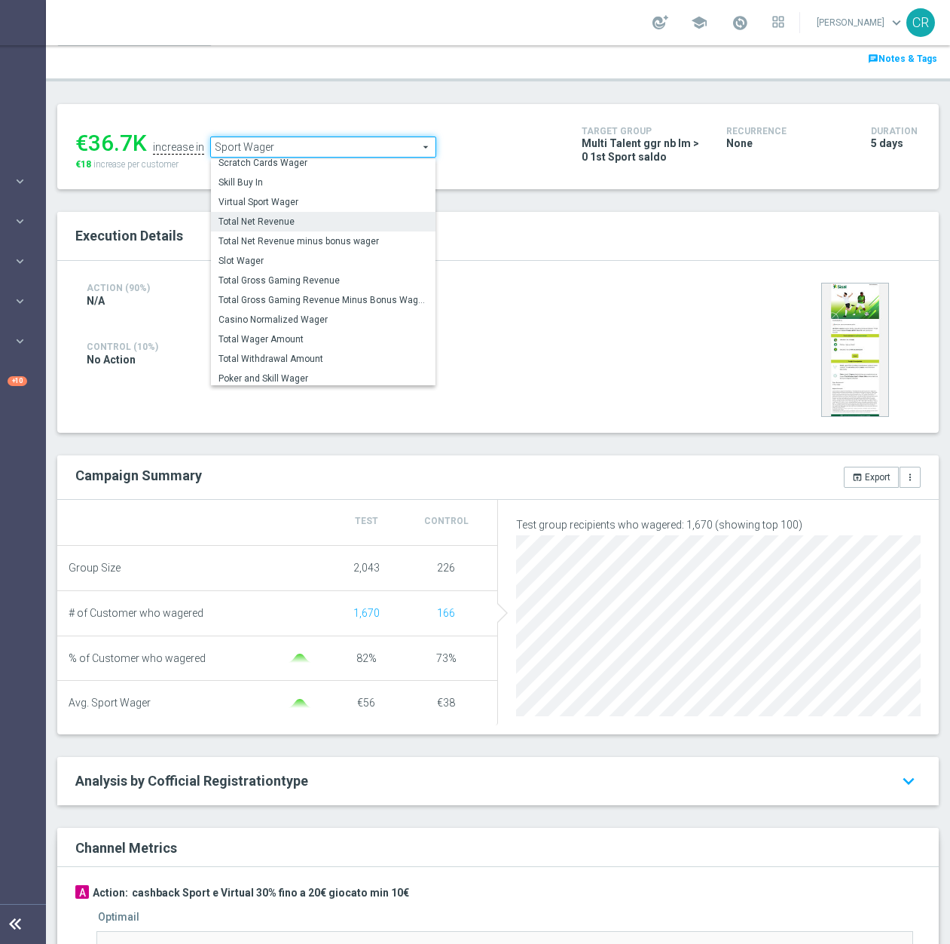
scroll to position [185, 0]
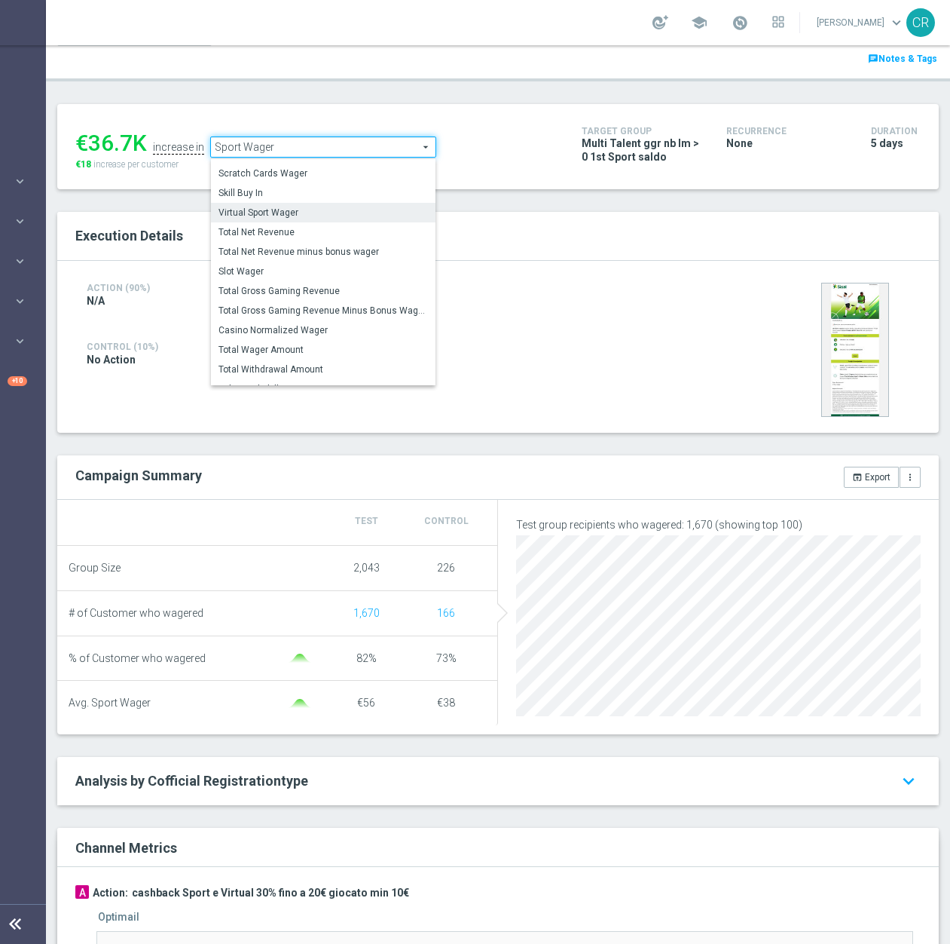
click at [343, 207] on span "Virtual Sport Wager" at bounding box center [324, 213] width 210 height 12
type input "Virtual Sport Wager"
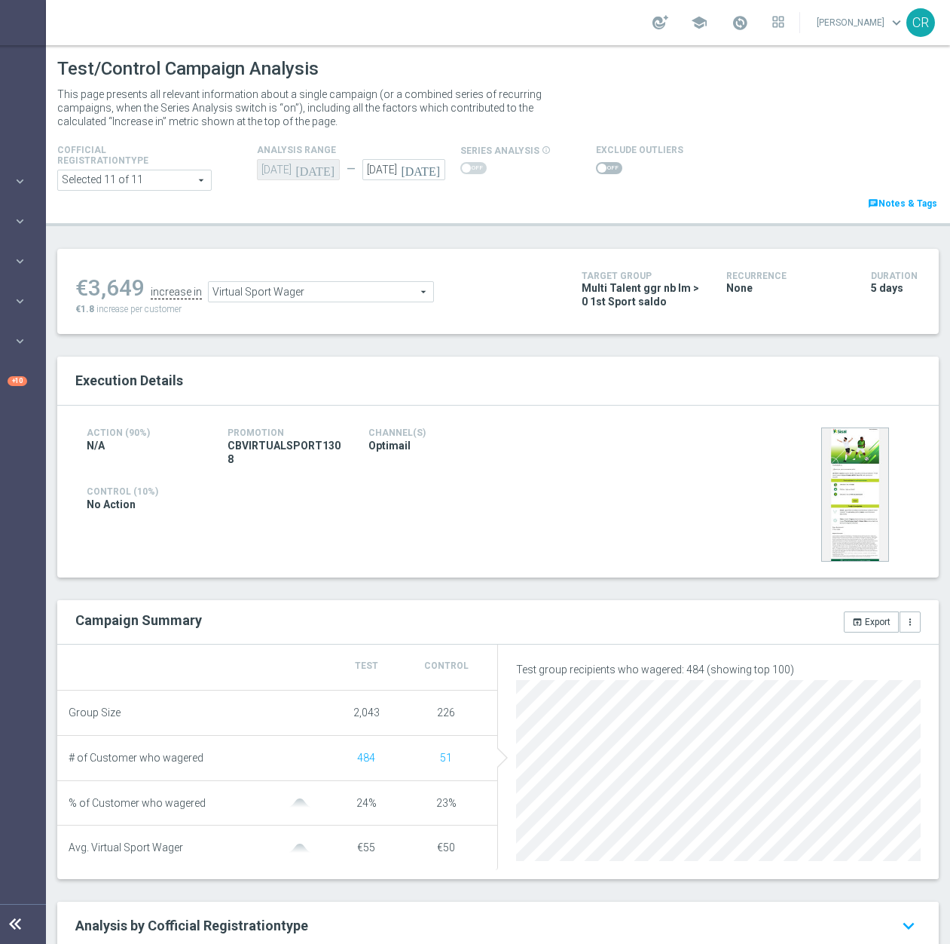
click at [610, 162] on span at bounding box center [609, 168] width 26 height 12
click at [610, 162] on input "checkbox" at bounding box center [609, 168] width 26 height 12
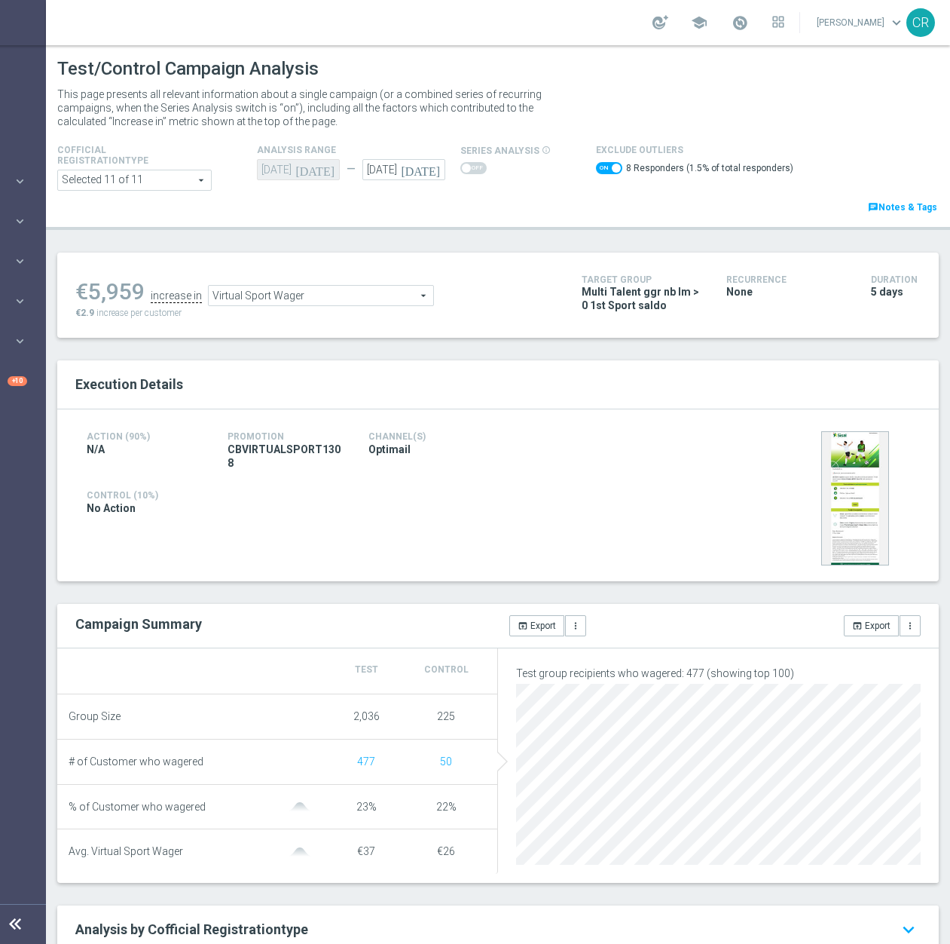
click at [329, 286] on span "Virtual Sport Wager" at bounding box center [321, 296] width 225 height 20
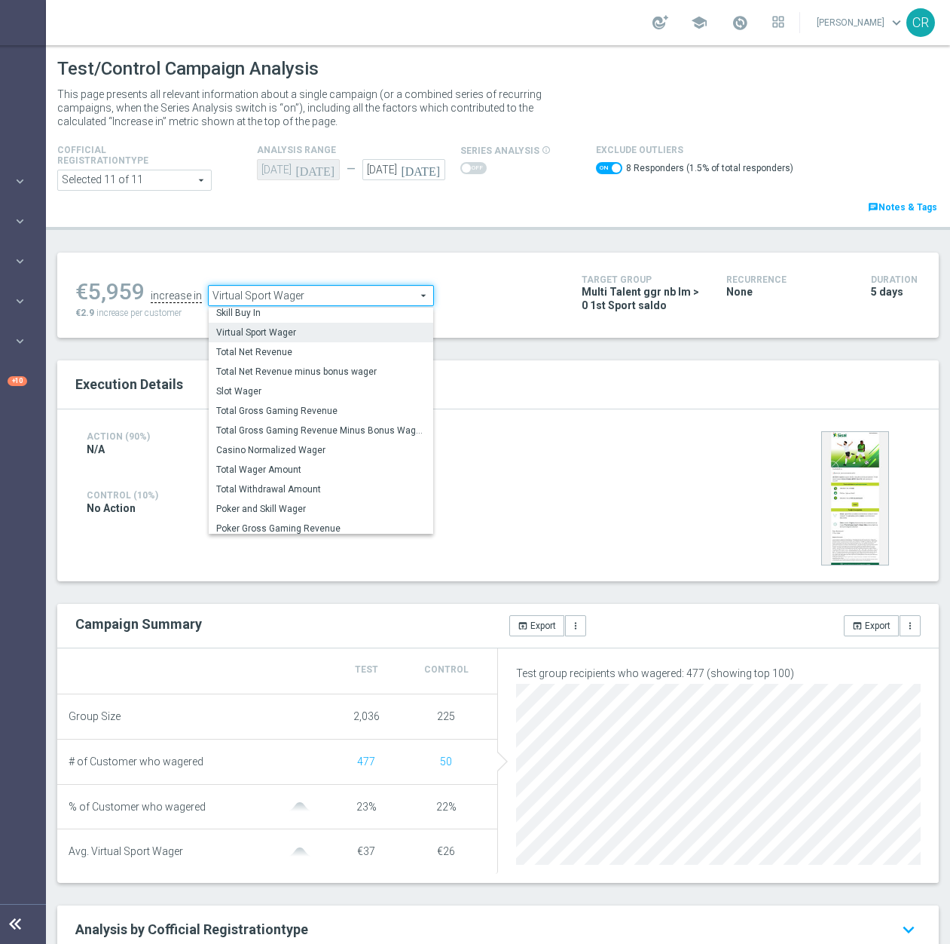
scroll to position [215, 0]
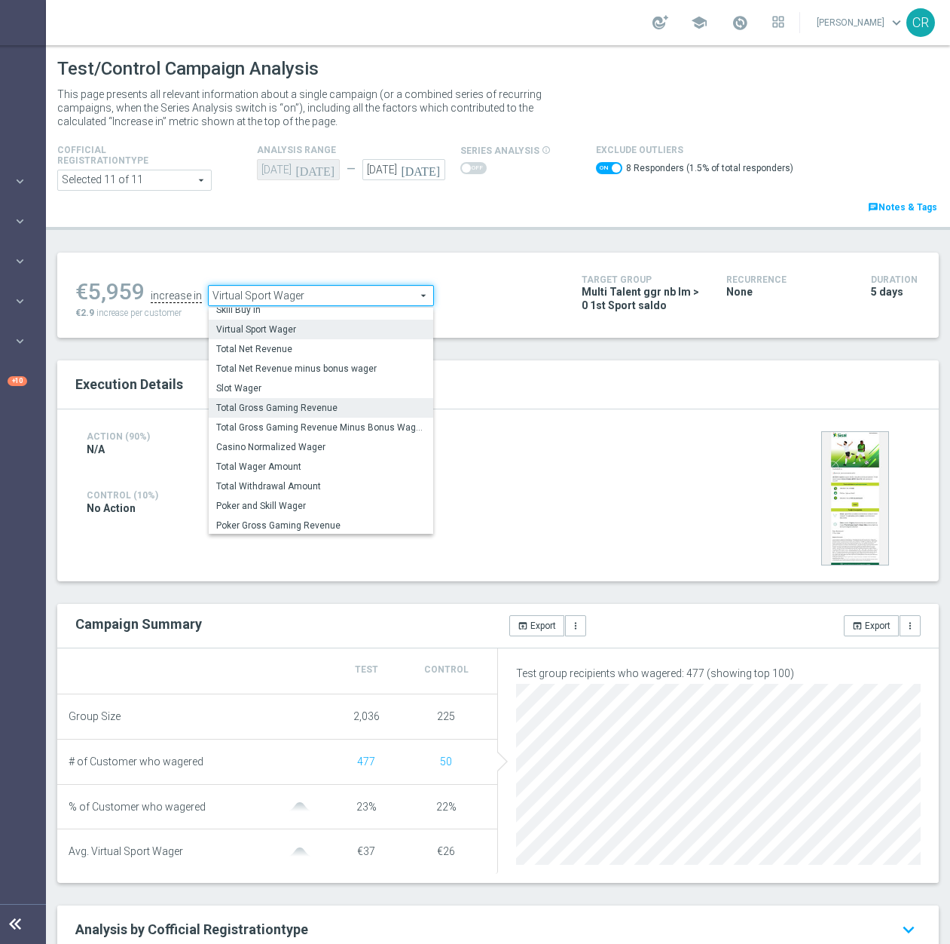
click at [320, 402] on span "Total Gross Gaming Revenue" at bounding box center [321, 408] width 210 height 12
checkbox input "false"
type input "Total Gross Gaming Revenue"
